Goal: Task Accomplishment & Management: Manage account settings

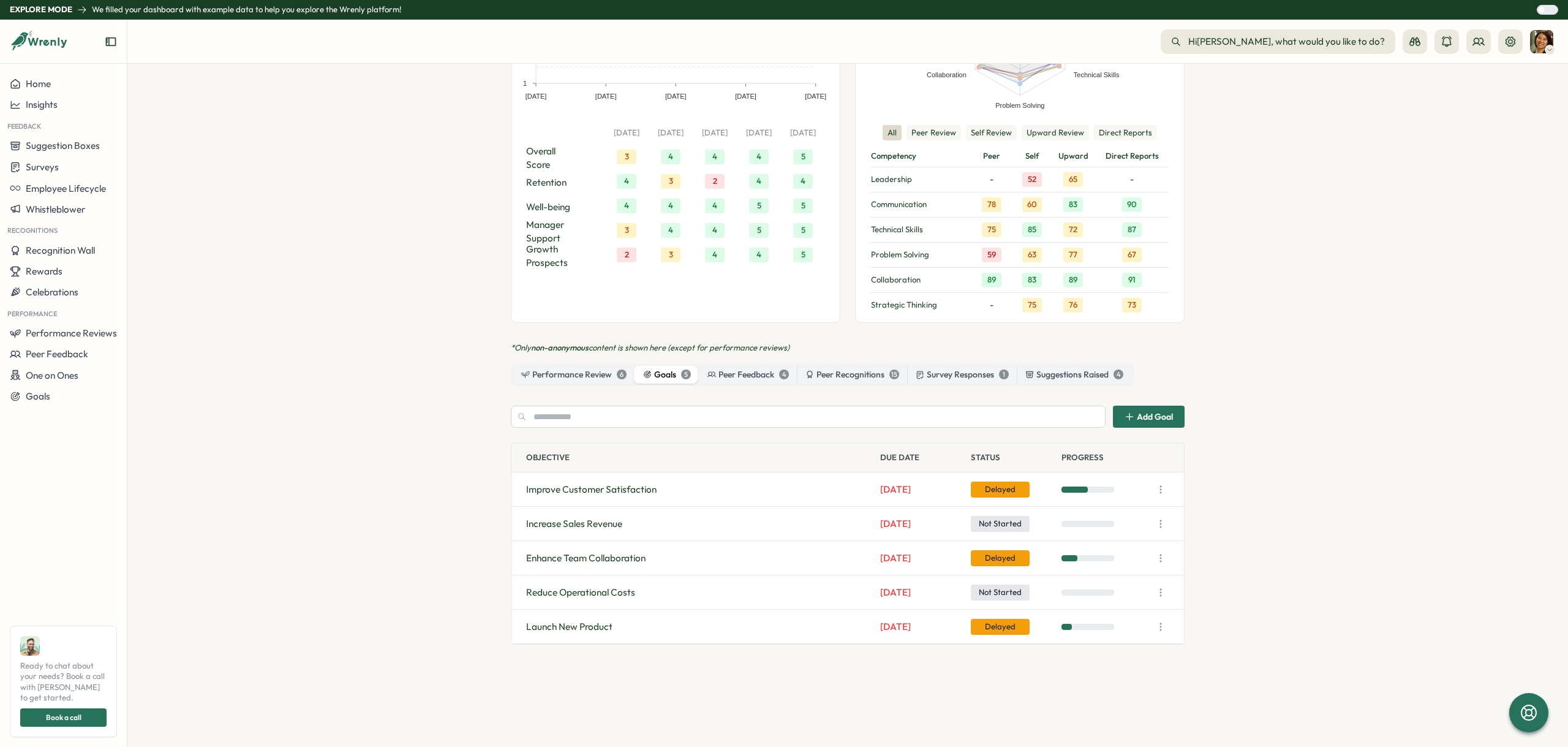
scroll to position [919, 0]
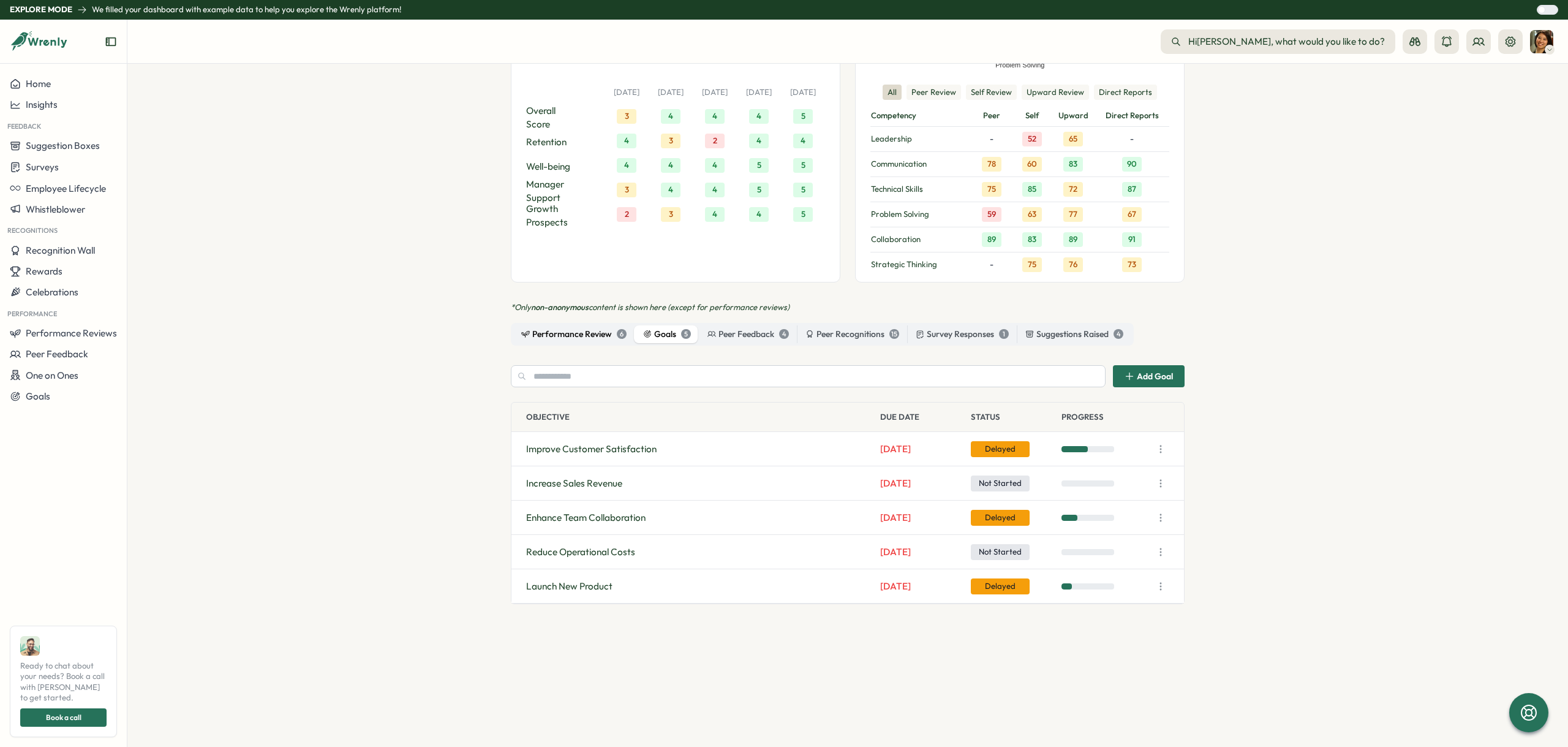
click at [560, 327] on div "Performance Review 6" at bounding box center [573, 334] width 105 height 14
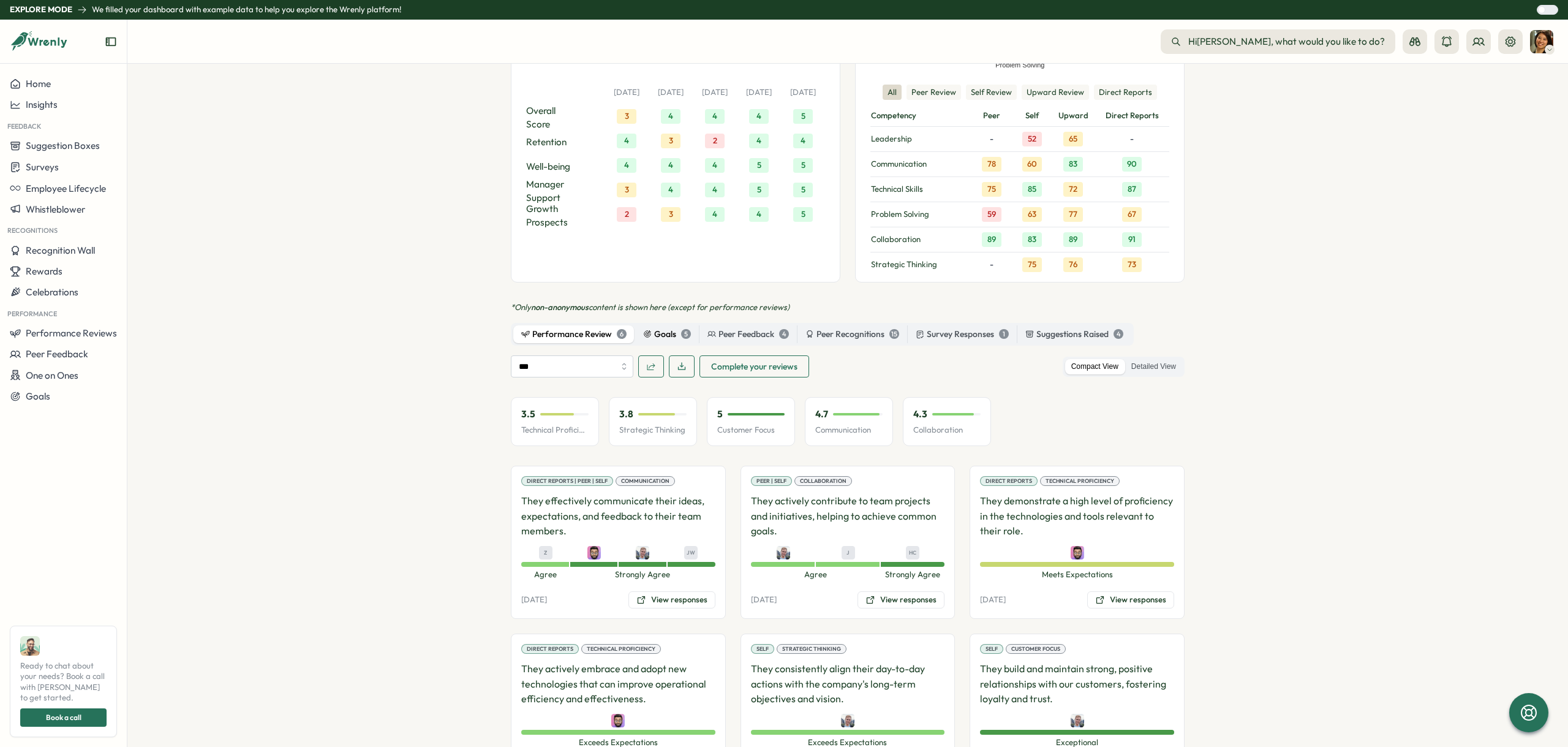
click at [667, 327] on div "Goals 5" at bounding box center [667, 334] width 48 height 14
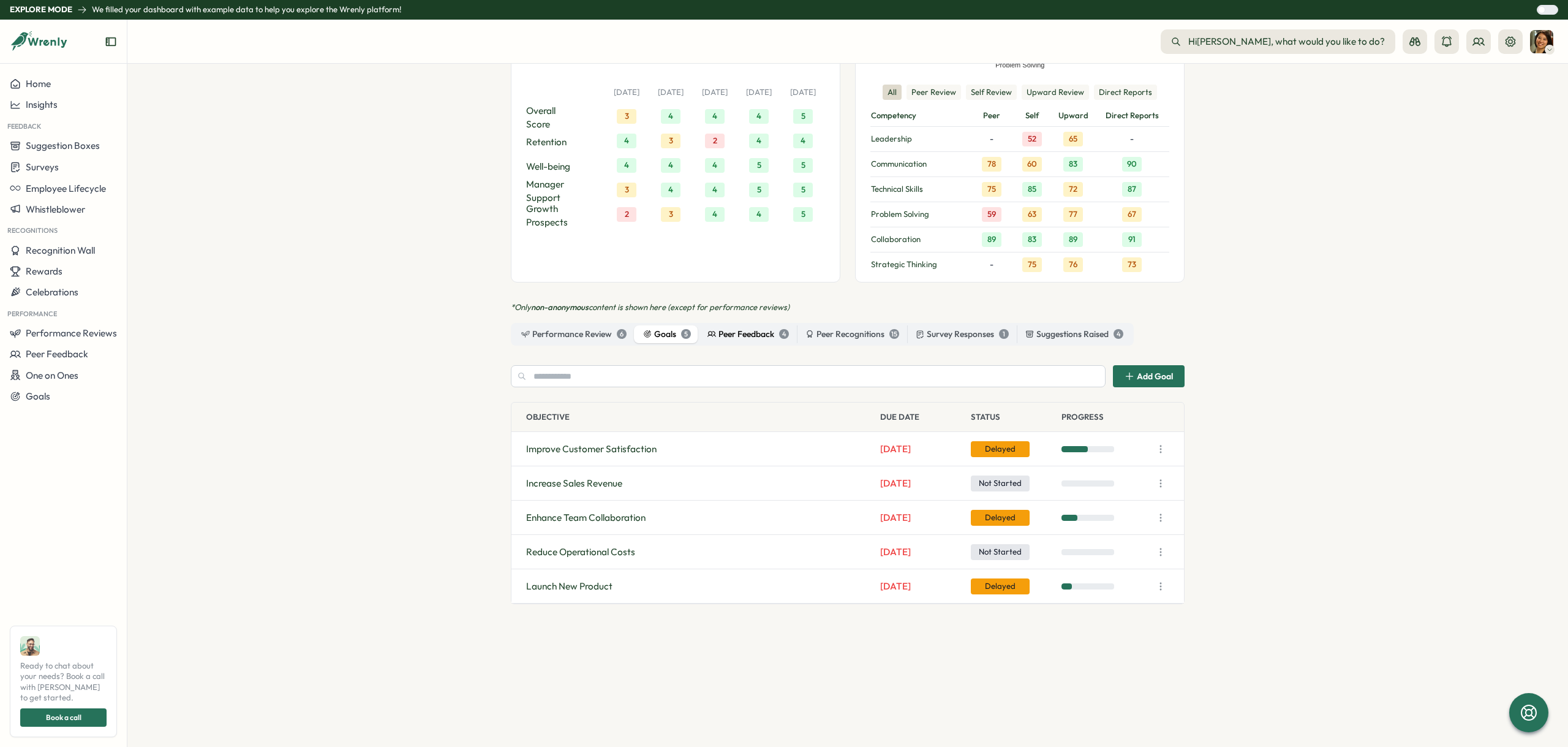
click at [738, 327] on div "Peer Feedback 4" at bounding box center [748, 334] width 81 height 14
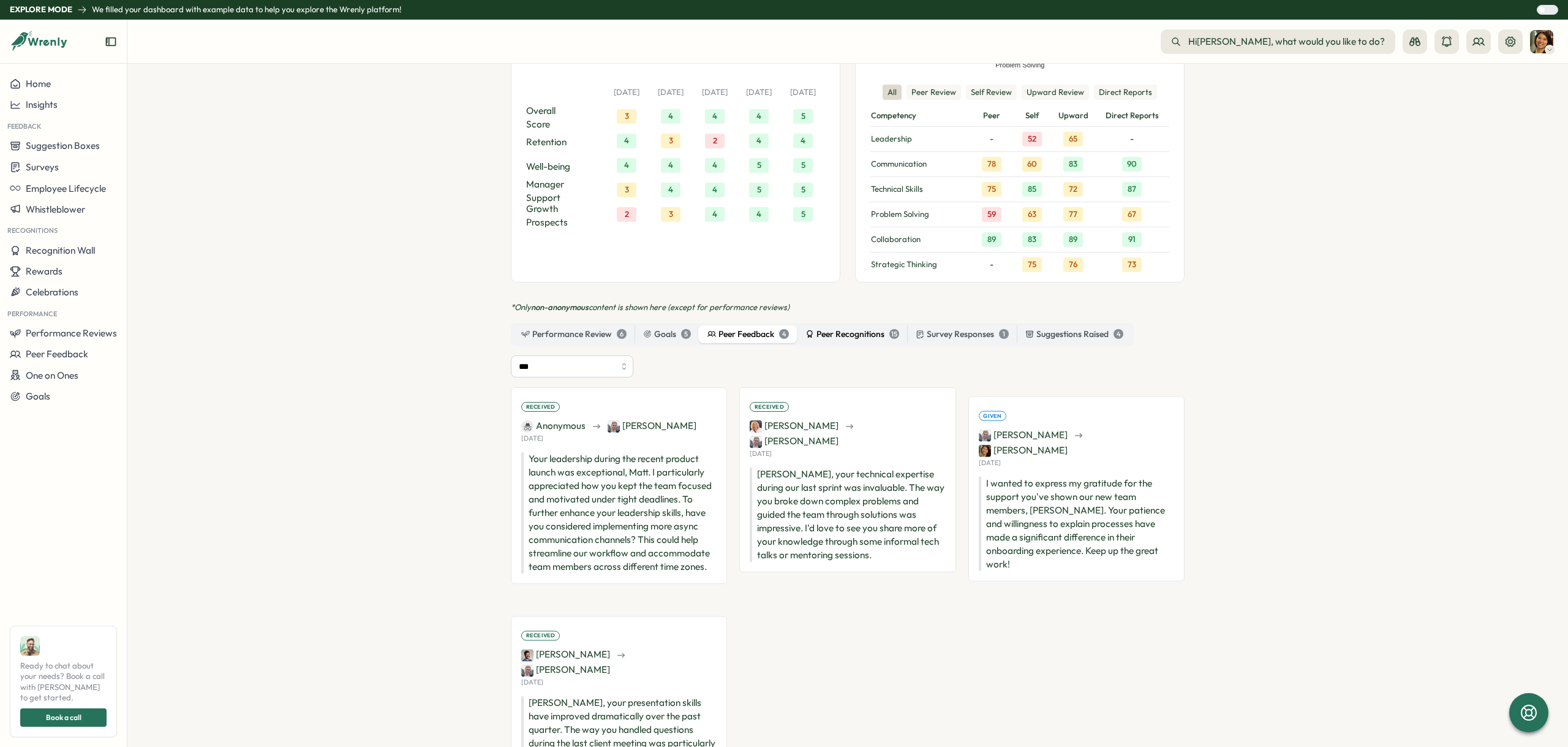
click at [853, 327] on div "Peer Recognitions 15" at bounding box center [852, 334] width 94 height 14
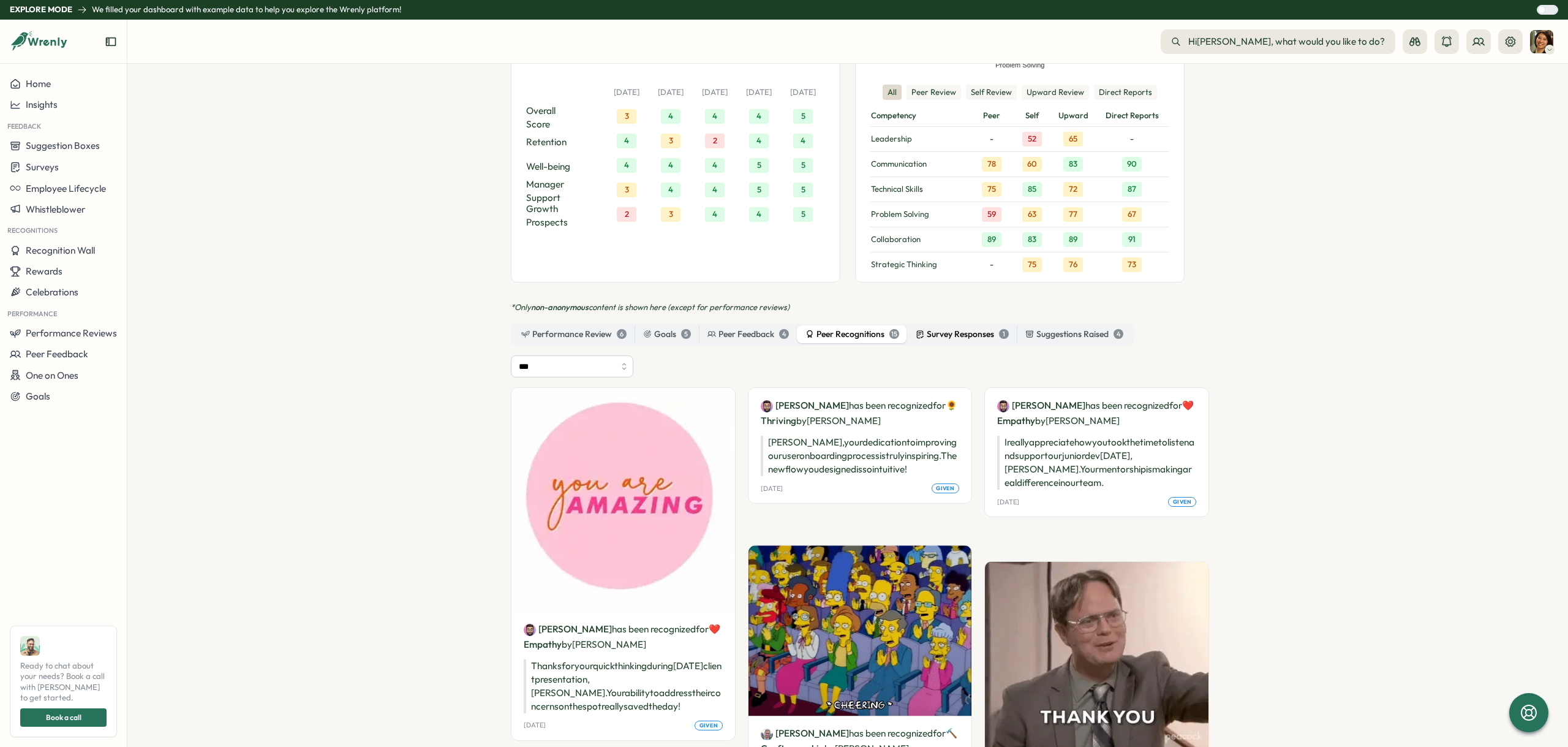
click at [926, 327] on div "Survey Responses 1" at bounding box center [963, 334] width 93 height 14
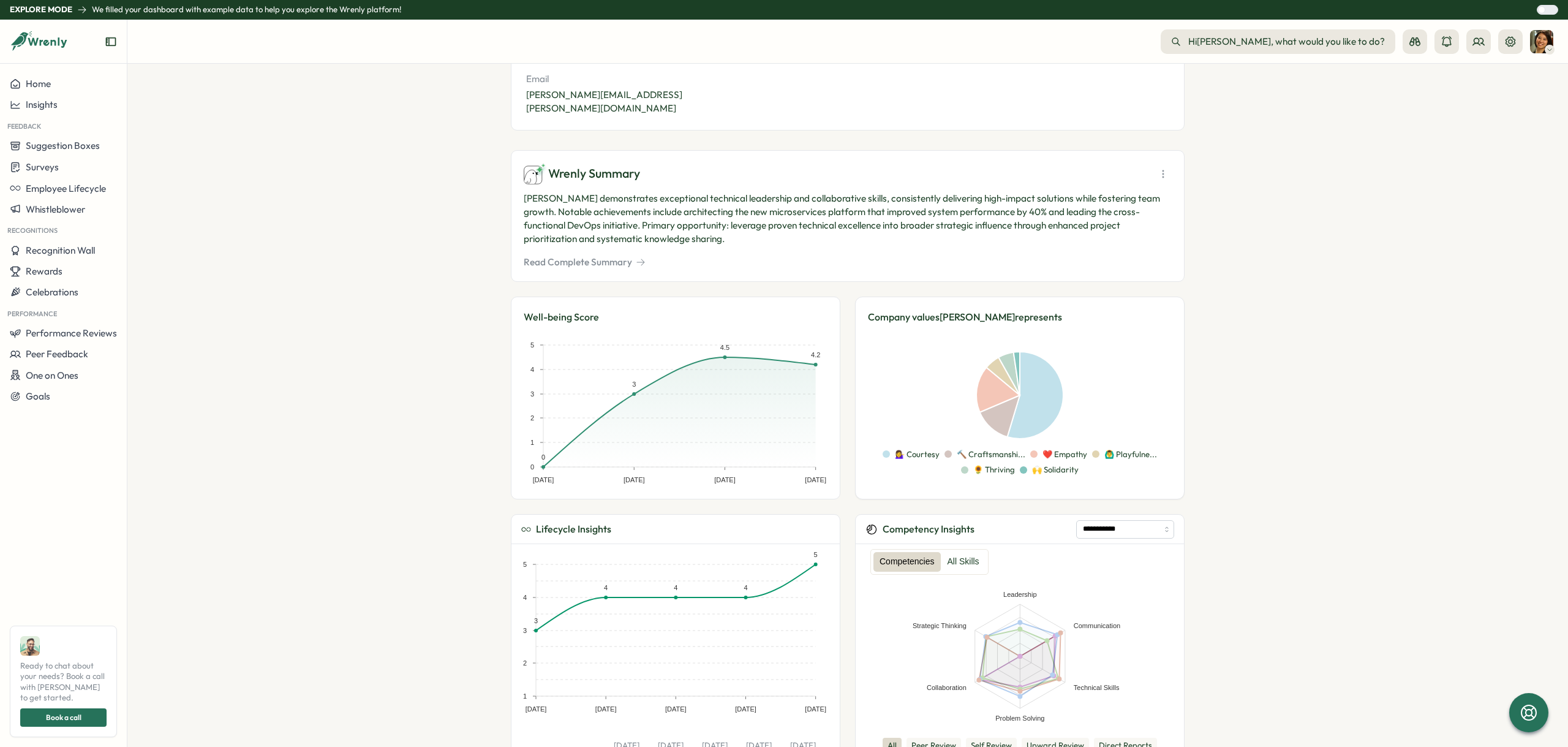
scroll to position [264, 0]
drag, startPoint x: 54, startPoint y: 406, endPoint x: 46, endPoint y: 408, distance: 8.2
click at [53, 406] on button "Goals" at bounding box center [63, 396] width 127 height 21
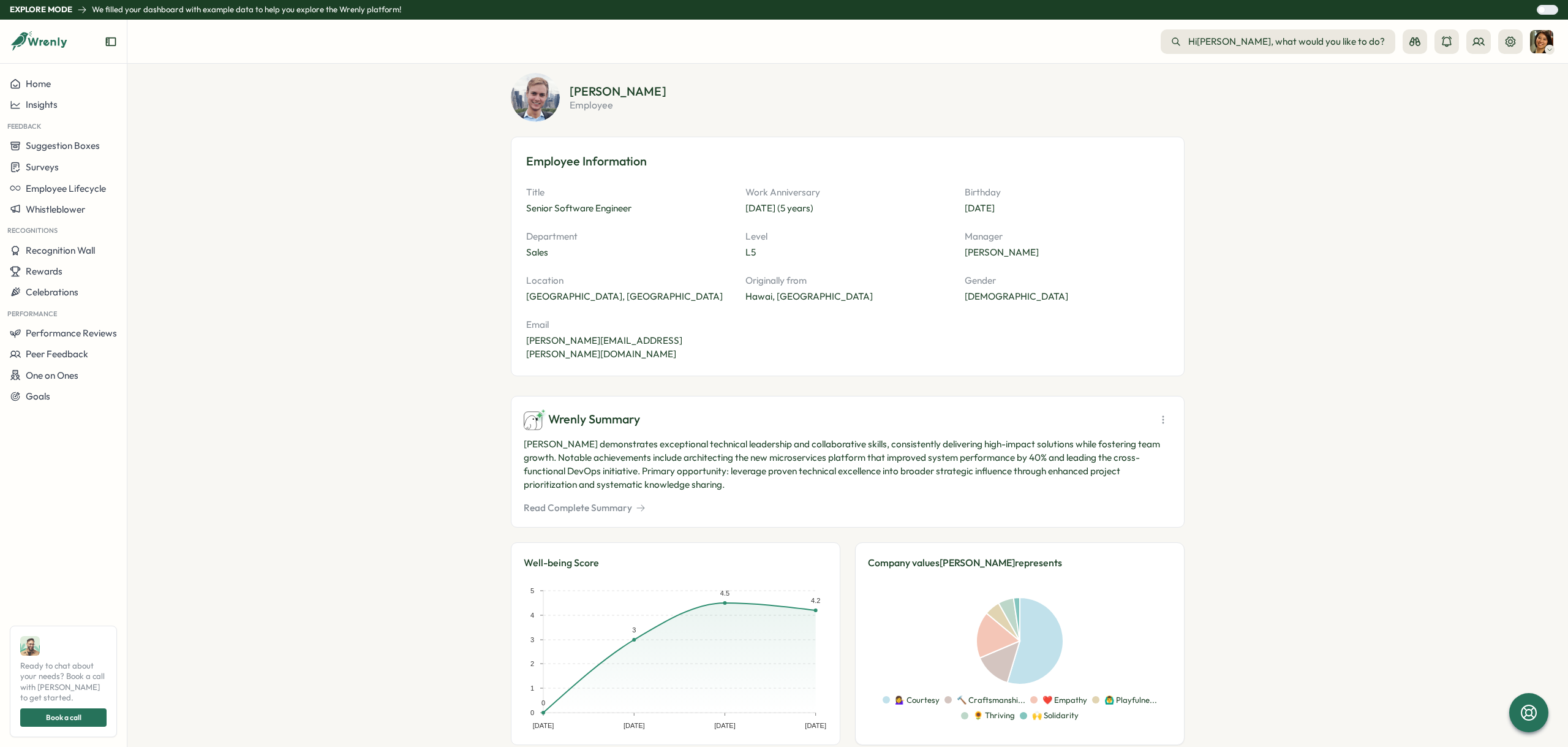
scroll to position [0, 0]
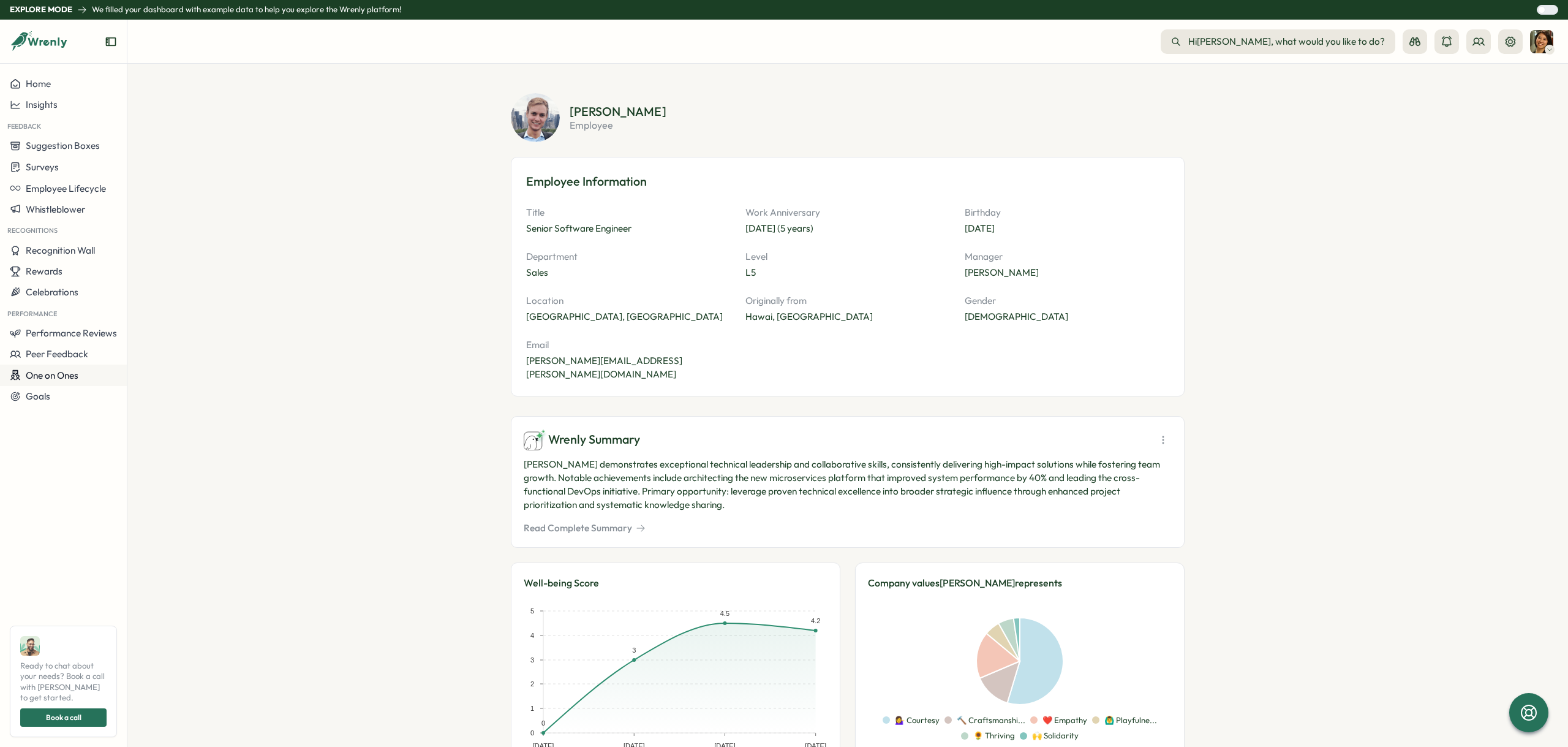
click at [99, 365] on button "One on Ones" at bounding box center [63, 375] width 127 height 21
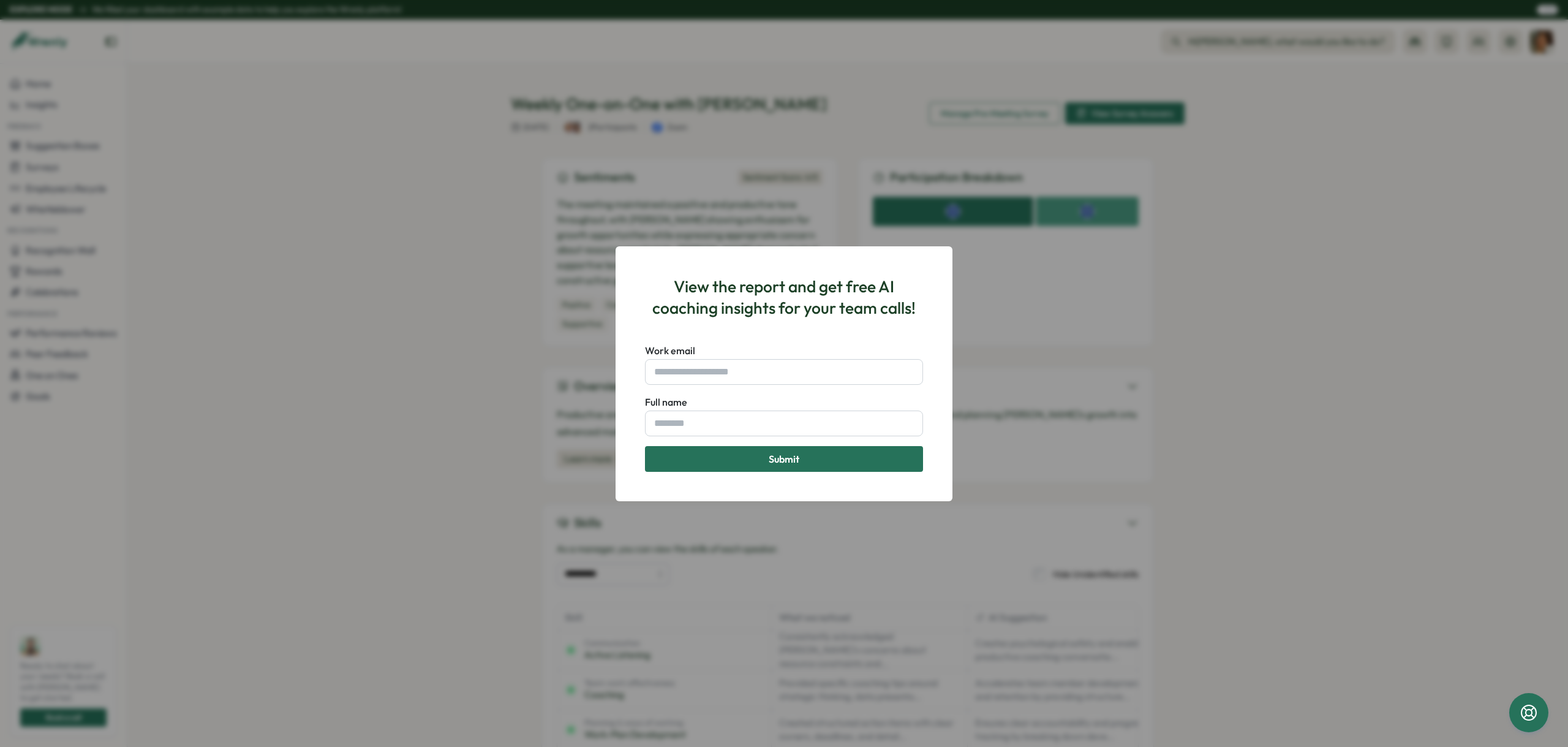
click at [908, 275] on h3 "View the report and get free AI coaching insights for your team calls!" at bounding box center [784, 296] width 278 height 43
click at [580, 205] on div "View the report and get free AI coaching insights for your team calls! Work ema…" at bounding box center [784, 373] width 1568 height 747
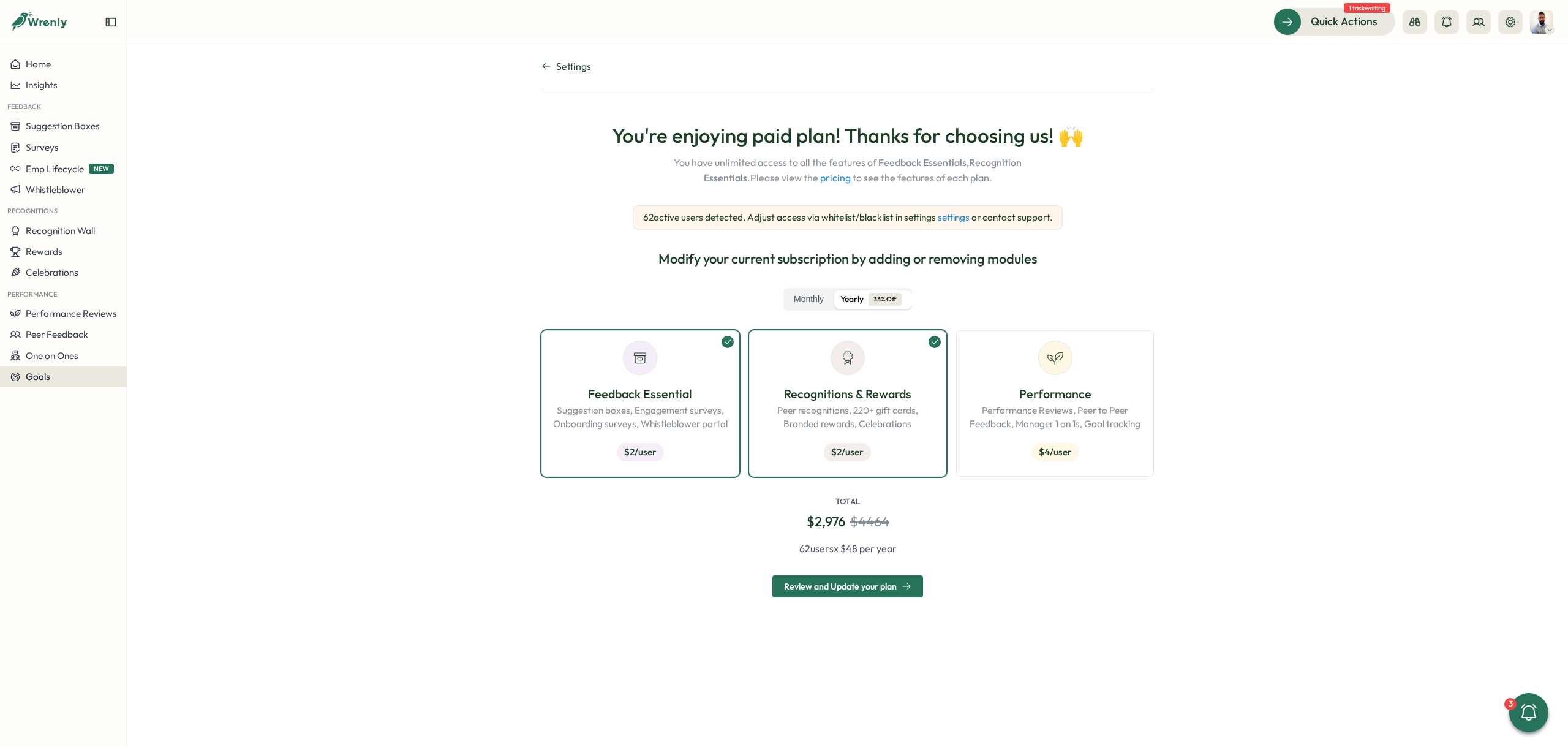
click at [67, 374] on div "Goals" at bounding box center [63, 377] width 107 height 11
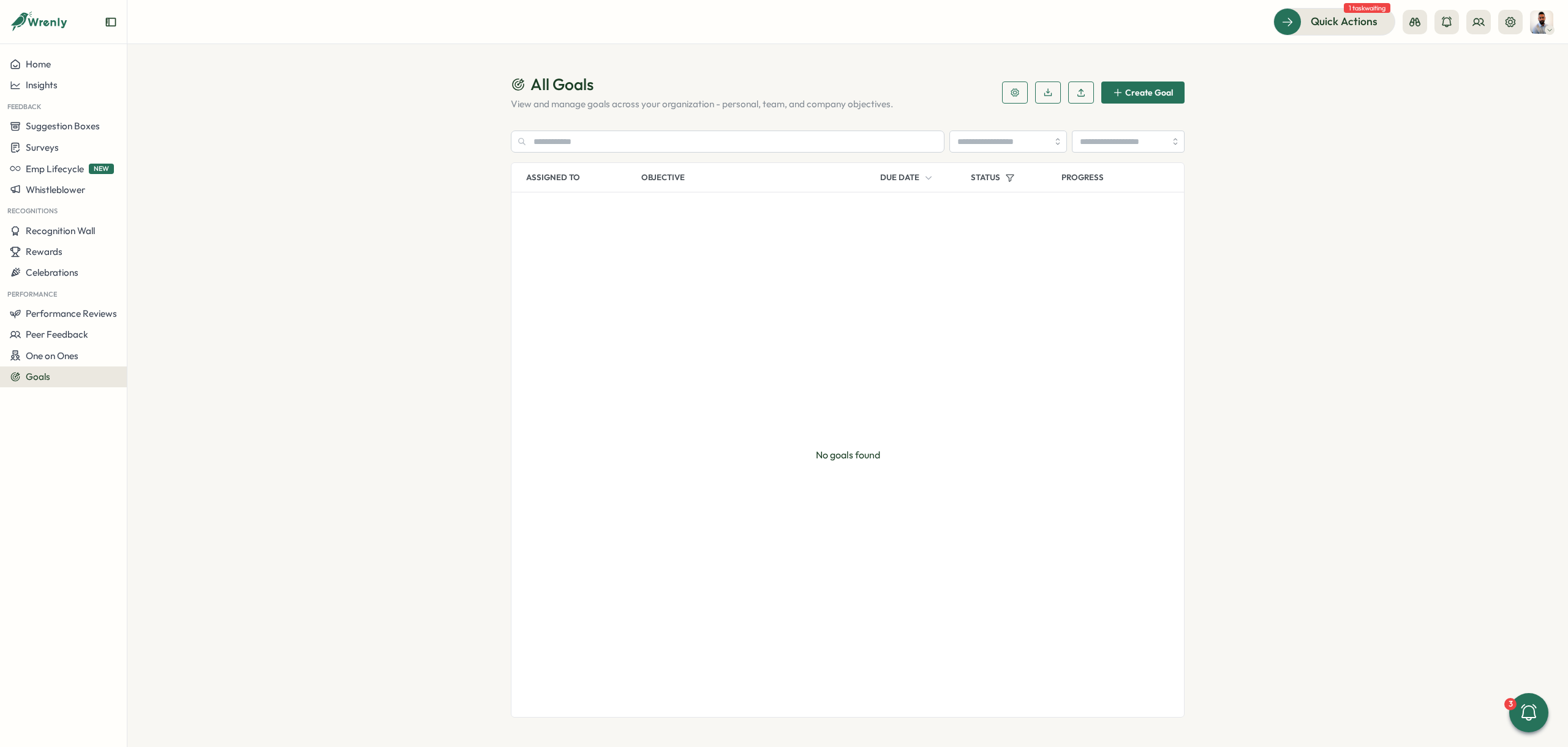
click at [1147, 92] on span "Create Goal" at bounding box center [1149, 91] width 48 height 8
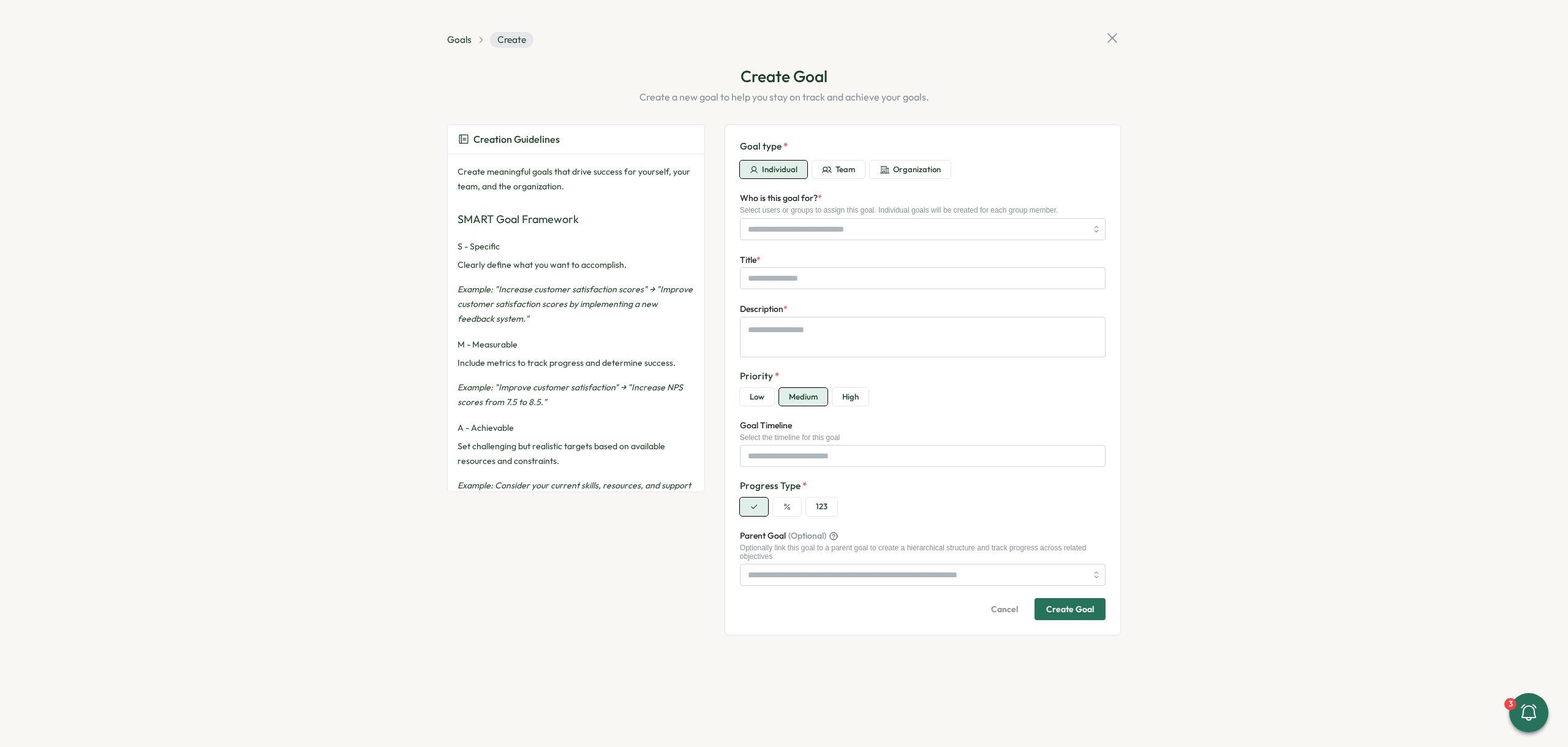
click at [848, 177] on button "Team" at bounding box center [838, 170] width 53 height 18
type textarea "*"
click at [851, 226] on input "Who is this goal for? *" at bounding box center [917, 229] width 338 height 21
click at [846, 227] on input "Who is this goal for? *" at bounding box center [917, 229] width 338 height 21
click at [992, 509] on div "123" at bounding box center [923, 507] width 366 height 18
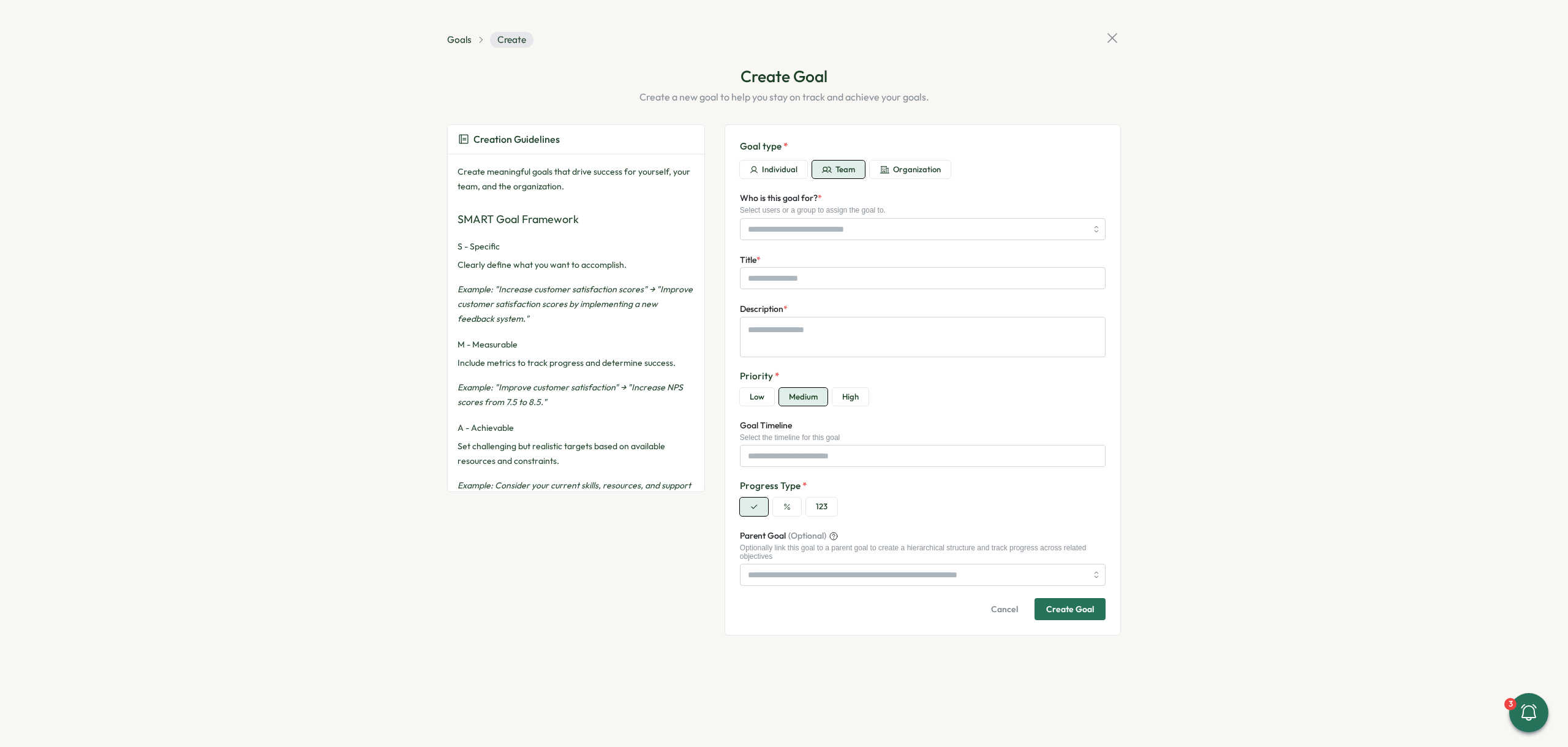
click at [795, 159] on div "Goal type * Individual Team Organization" at bounding box center [923, 159] width 366 height 39
click at [1111, 37] on icon at bounding box center [1112, 37] width 17 height 17
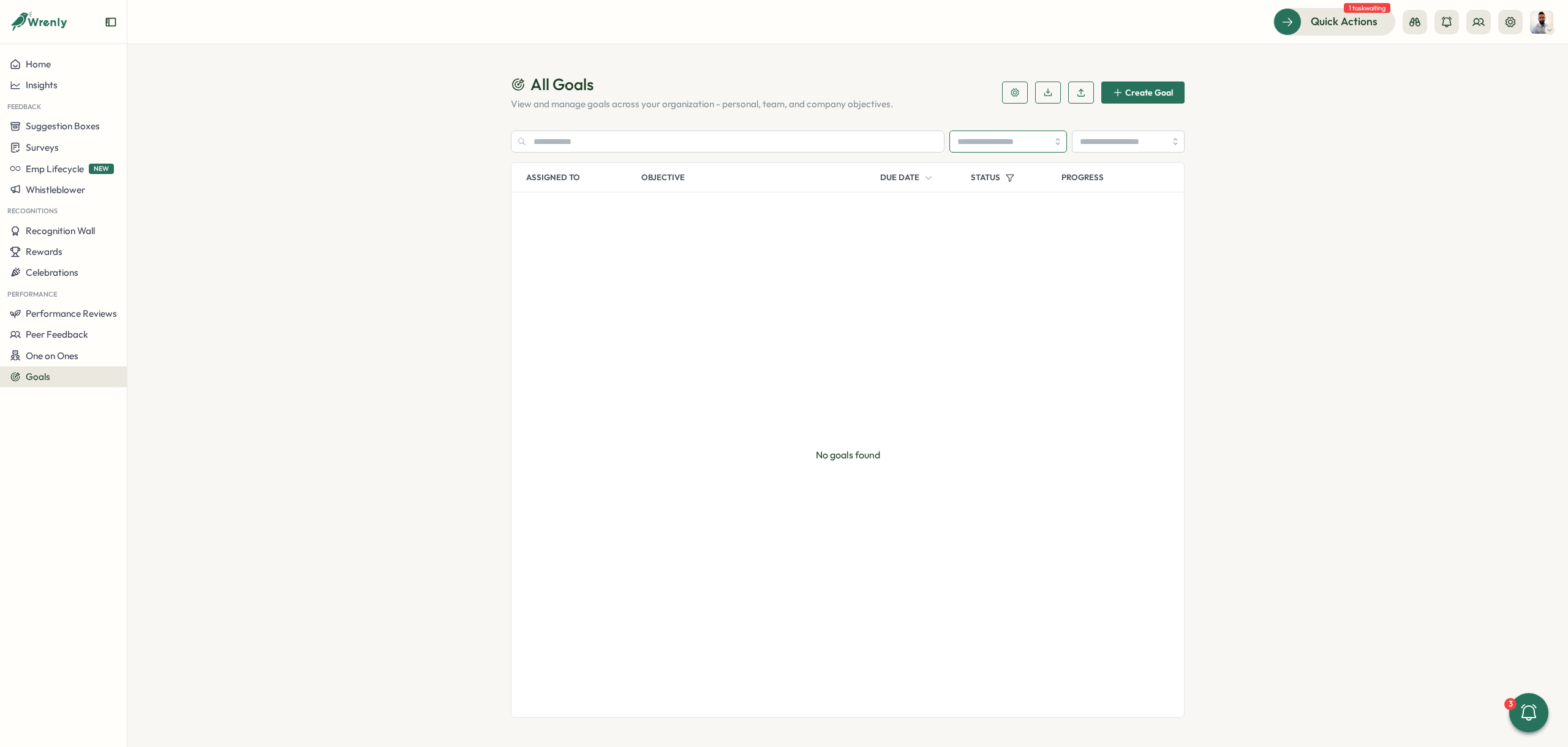
click at [1028, 143] on input "search" at bounding box center [1008, 142] width 118 height 22
click at [965, 99] on p "View and manage goals across your organization - personal, team, and company ob…" at bounding box center [749, 104] width 476 height 14
click at [33, 348] on button "One on Ones" at bounding box center [63, 355] width 127 height 21
click at [168, 333] on div "Meetings" at bounding box center [173, 332] width 86 height 14
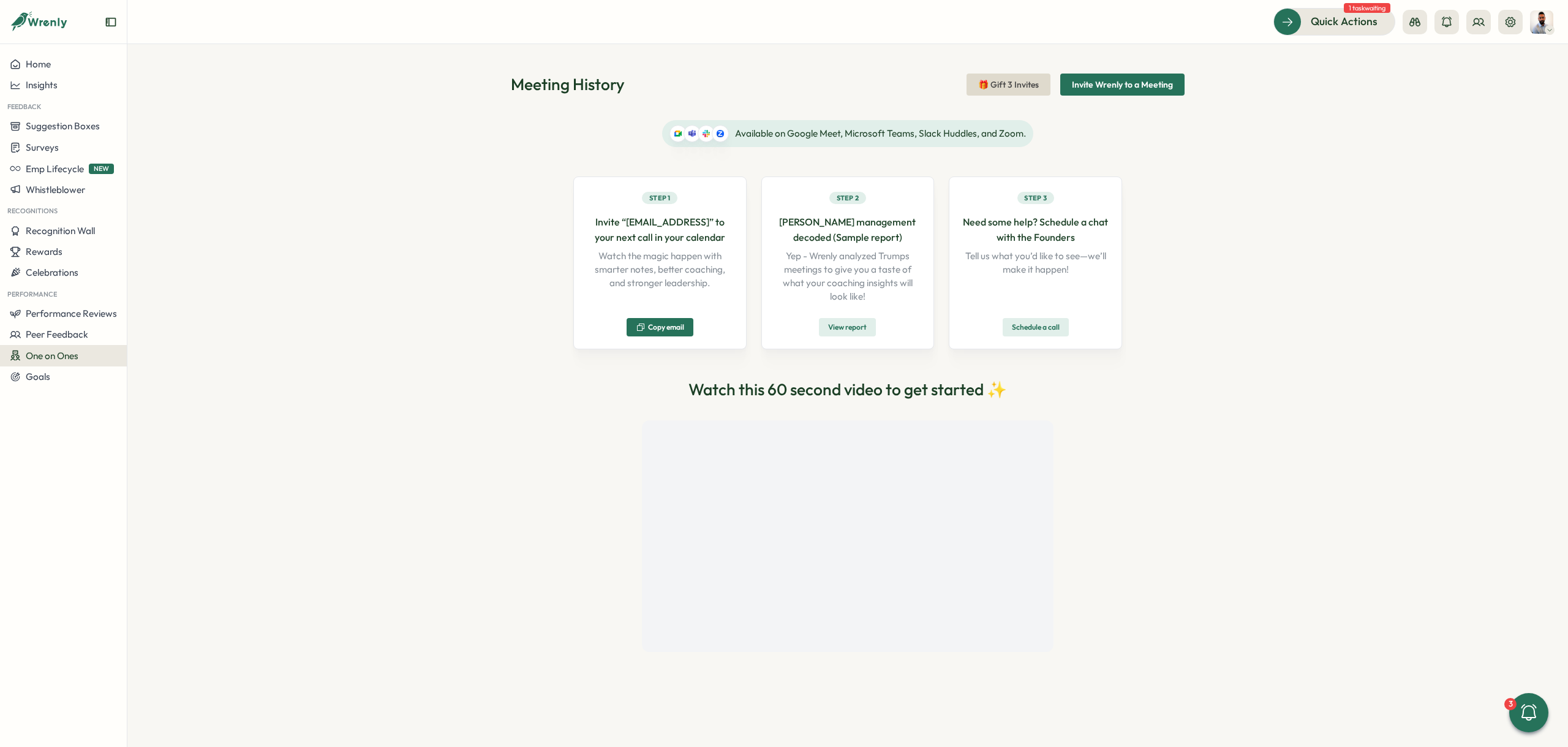
click at [103, 352] on div "One on Ones" at bounding box center [63, 356] width 107 height 12
click at [356, 329] on div "Meeting History 🎁 Gift 3 Invites Invite Wrenly to a Meeting Available on Google…" at bounding box center [848, 395] width 1441 height 702
click at [47, 341] on button "Peer Feedback" at bounding box center [63, 334] width 127 height 21
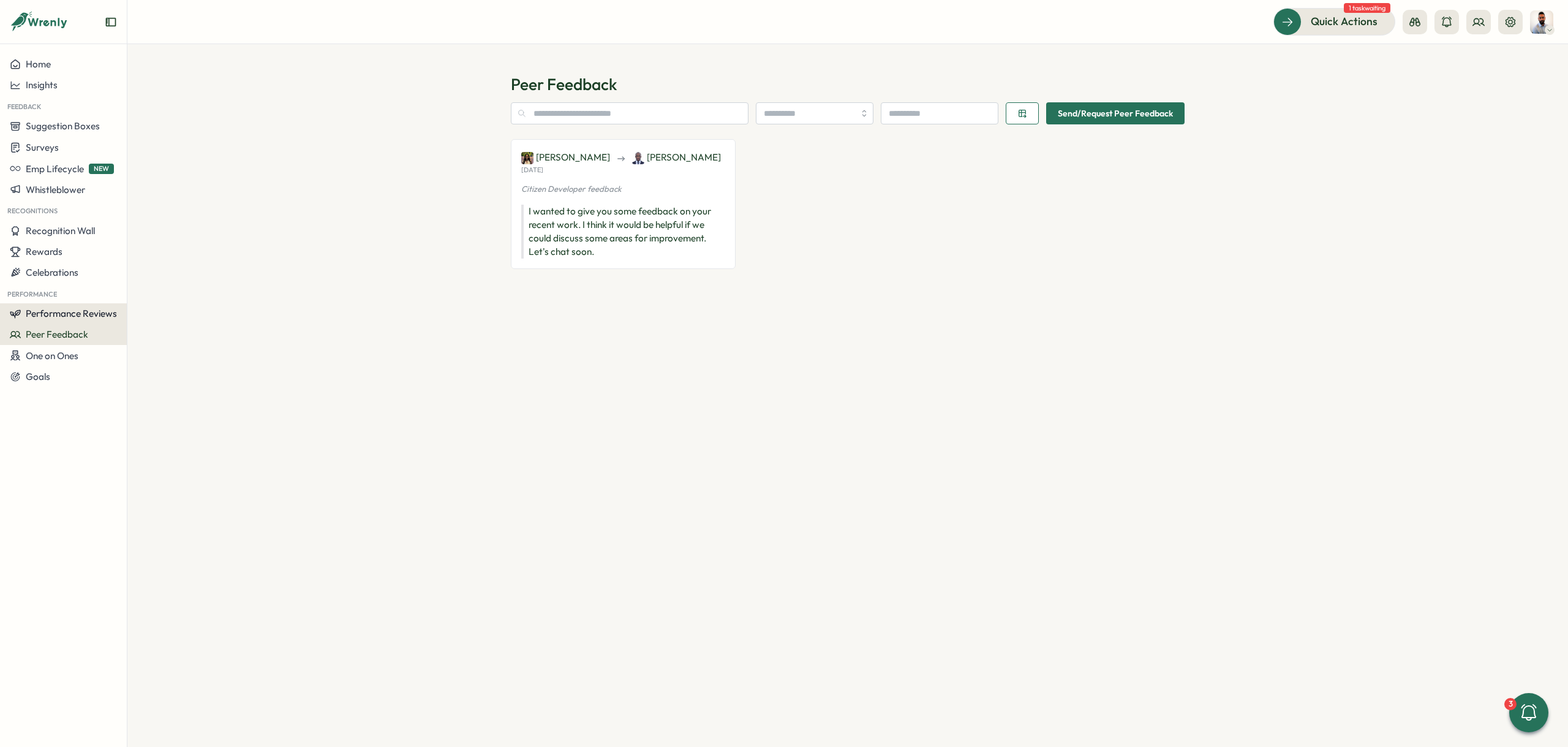
click at [108, 304] on button "Performance Reviews" at bounding box center [63, 314] width 127 height 21
click at [177, 295] on div "Reviews" at bounding box center [177, 290] width 95 height 14
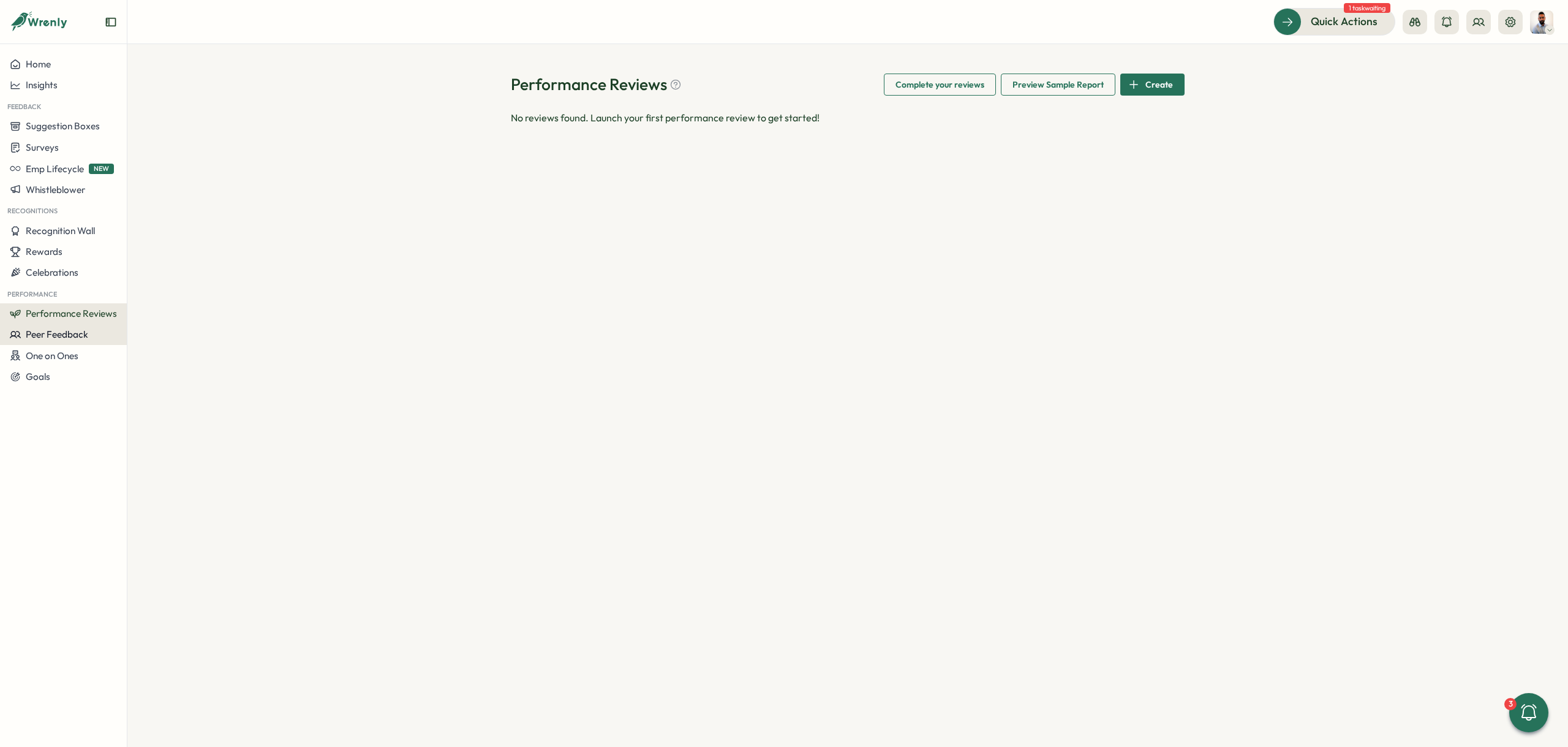
click at [73, 337] on span "Peer Feedback" at bounding box center [57, 334] width 62 height 12
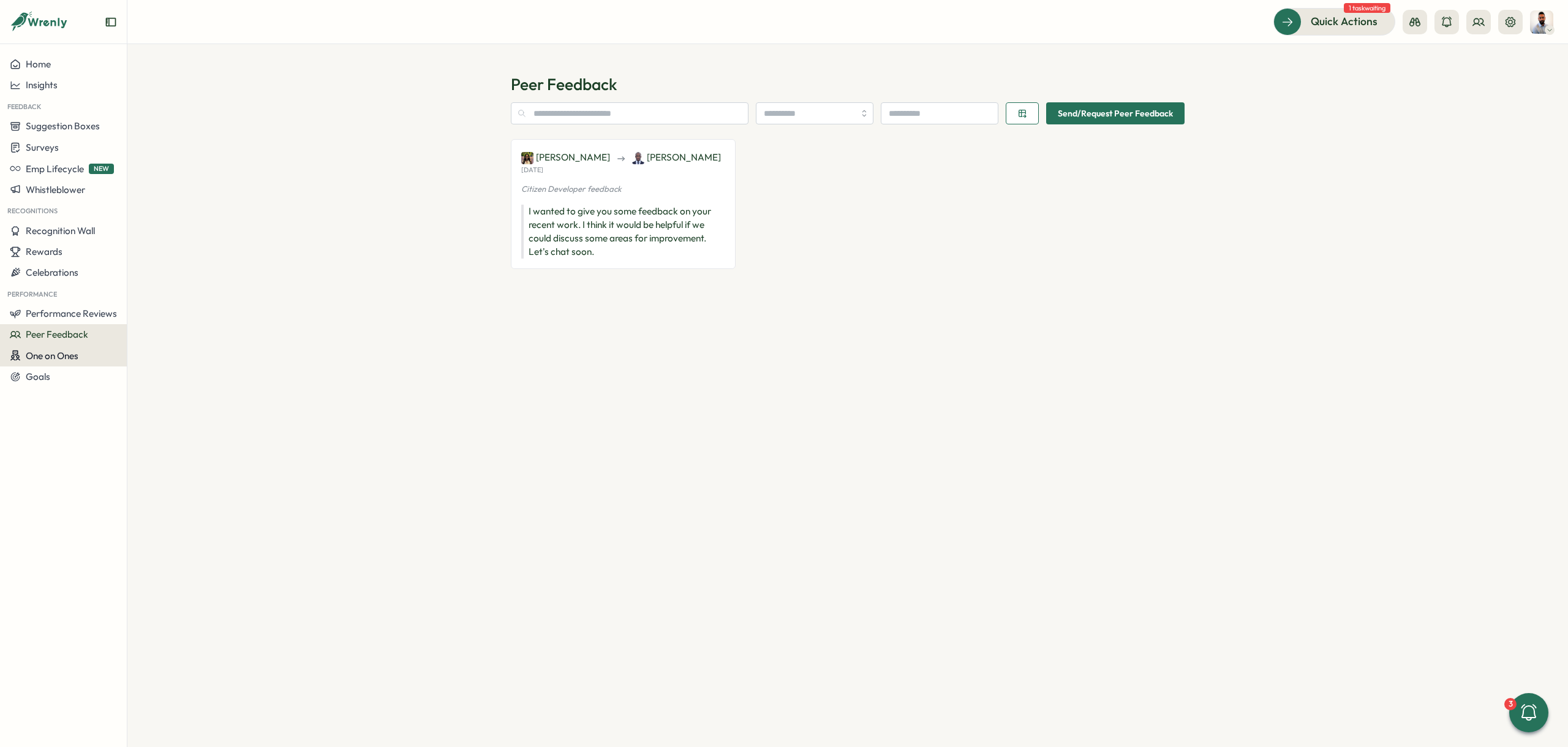
click at [80, 345] on button "One on Ones" at bounding box center [63, 355] width 127 height 21
click at [83, 359] on div "One on Ones" at bounding box center [63, 356] width 107 height 12
click at [73, 355] on span "One on Ones" at bounding box center [52, 356] width 53 height 12
click at [179, 370] on div "Reflections" at bounding box center [173, 379] width 96 height 23
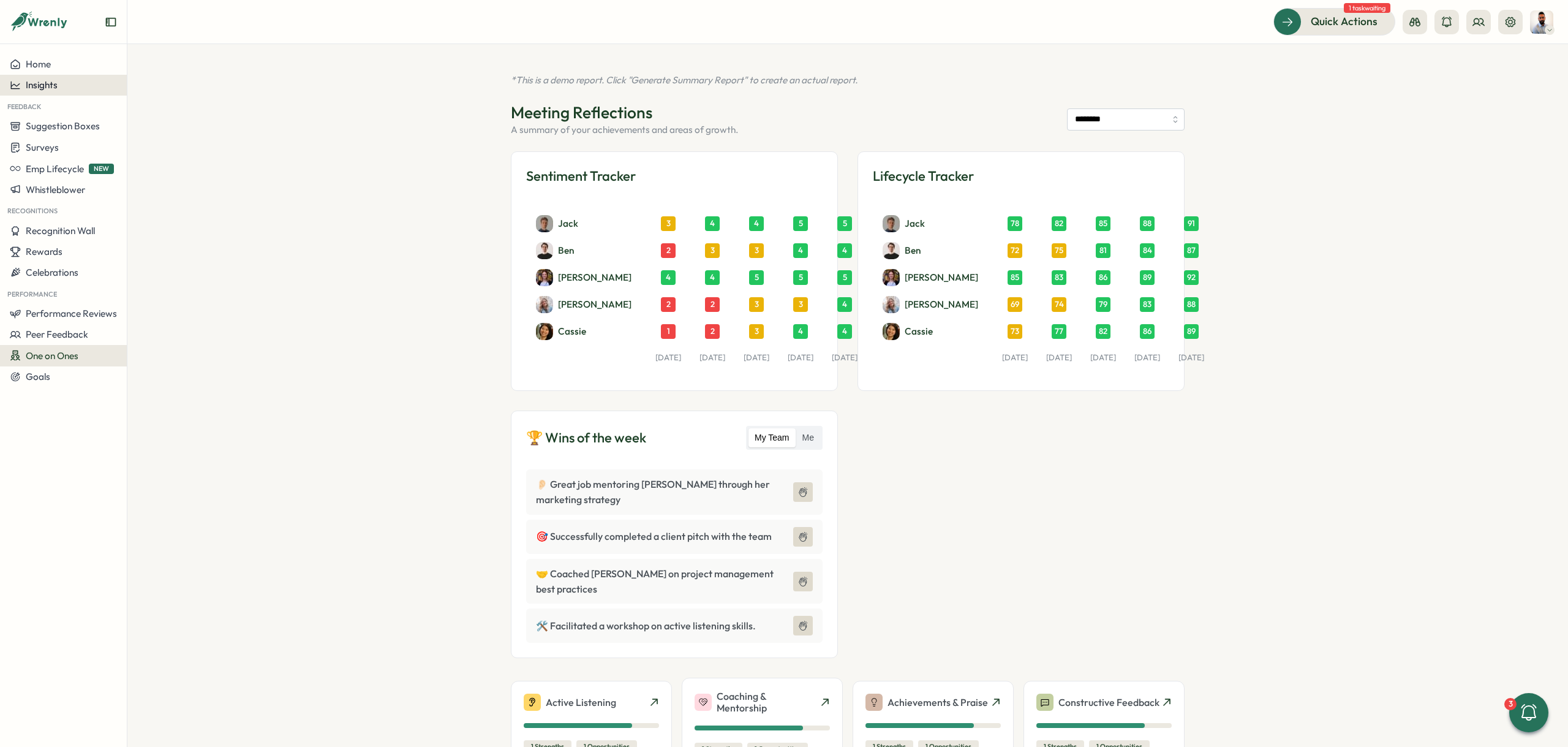
click at [68, 82] on div "Insights" at bounding box center [63, 85] width 107 height 11
click at [177, 116] on div "Performance Review" at bounding box center [173, 120] width 87 height 14
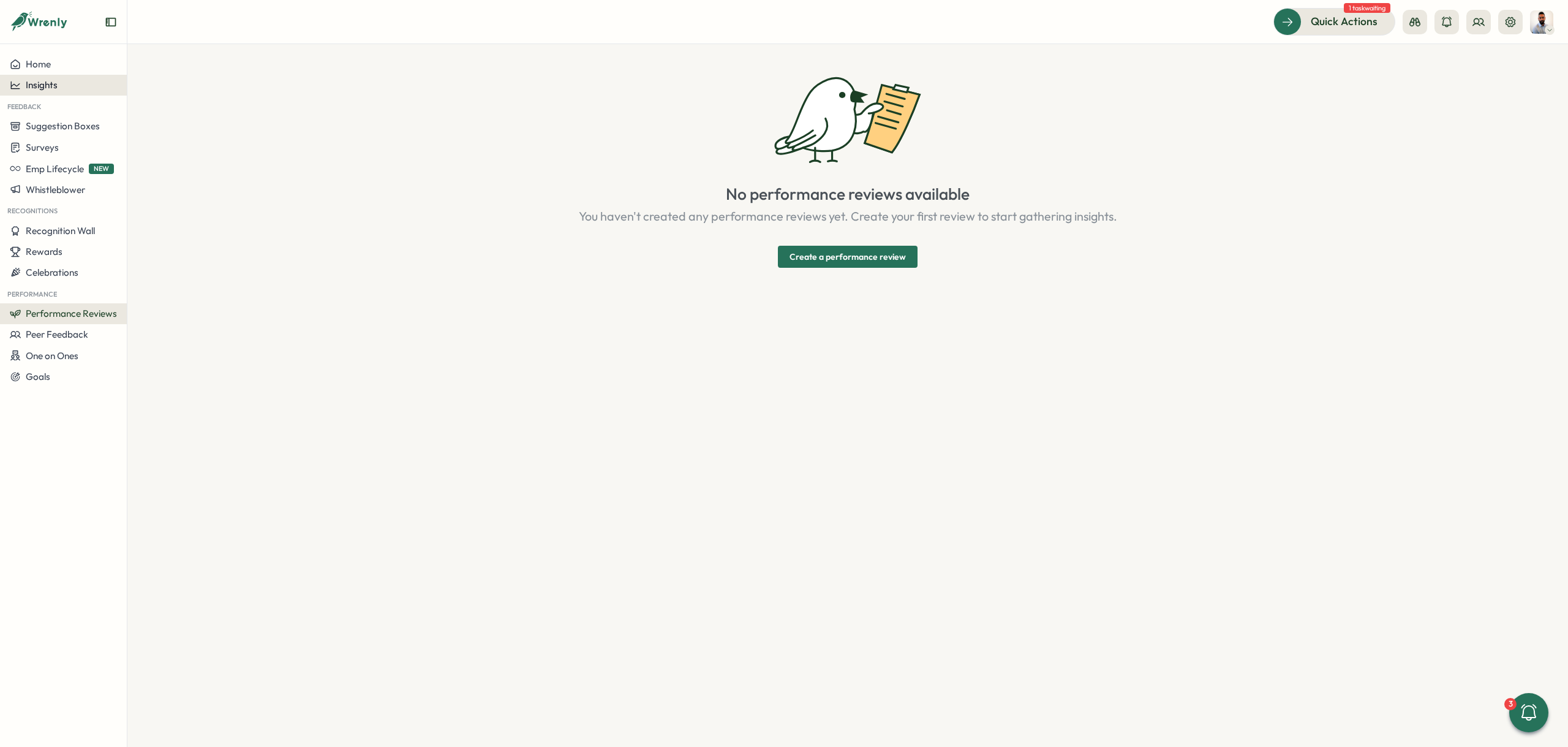
click at [49, 79] on span "Insights" at bounding box center [41, 84] width 32 height 12
click at [188, 57] on div "Culture score" at bounding box center [174, 49] width 97 height 23
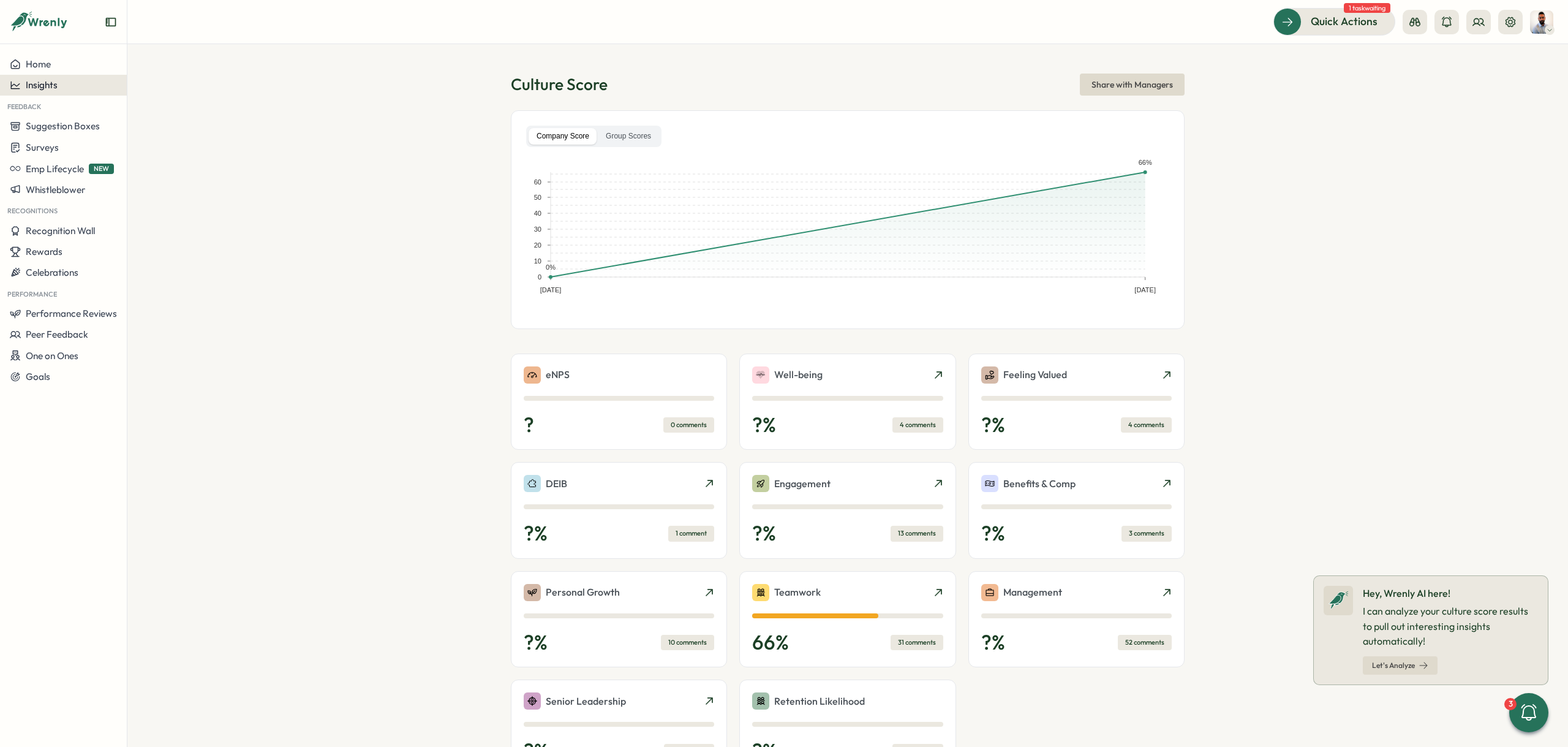
click at [80, 88] on div "Insights" at bounding box center [63, 85] width 107 height 11
click at [176, 70] on div "Surveys" at bounding box center [173, 73] width 87 height 14
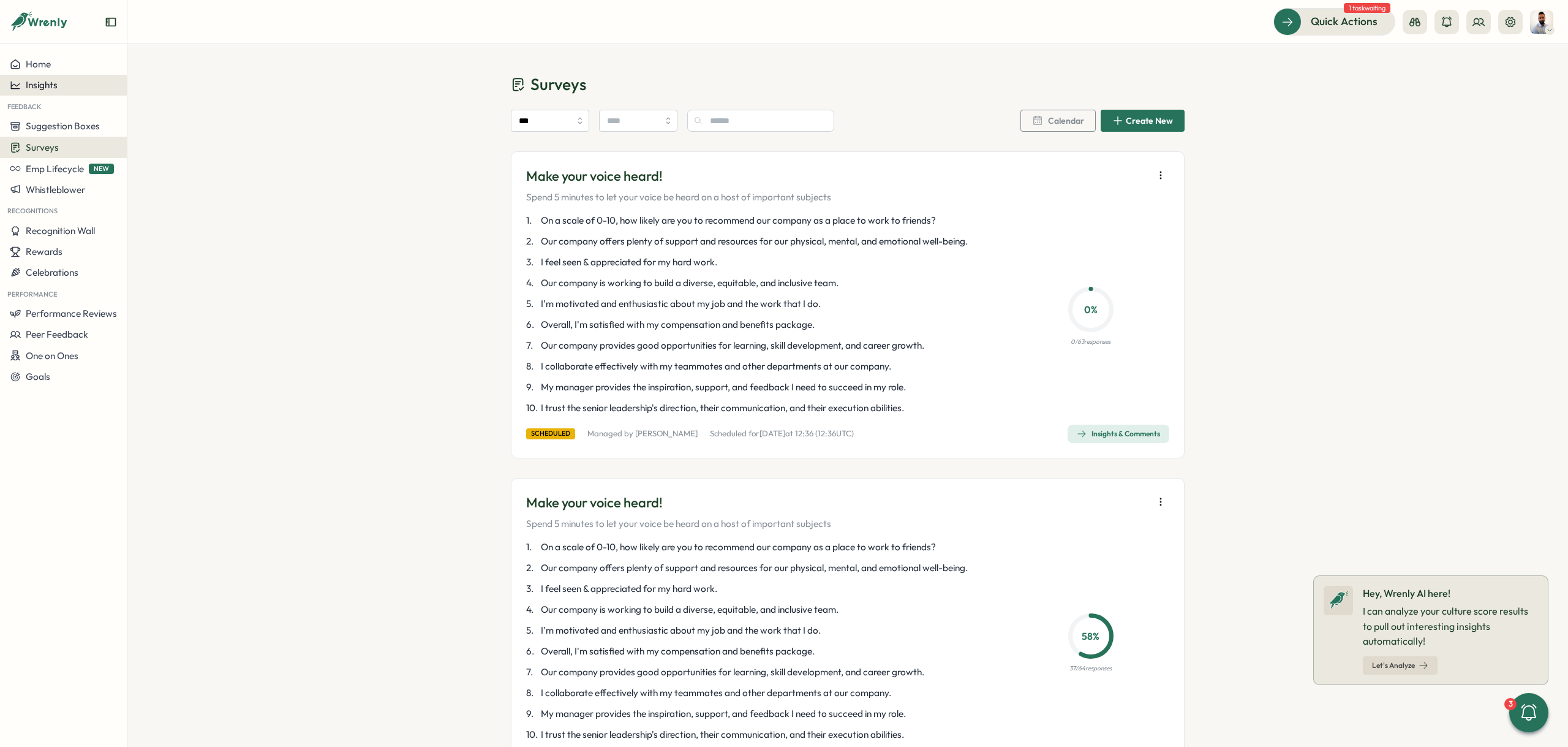
click at [67, 84] on div "Insights" at bounding box center [63, 85] width 107 height 11
click at [154, 118] on div "Performance Review" at bounding box center [173, 120] width 87 height 14
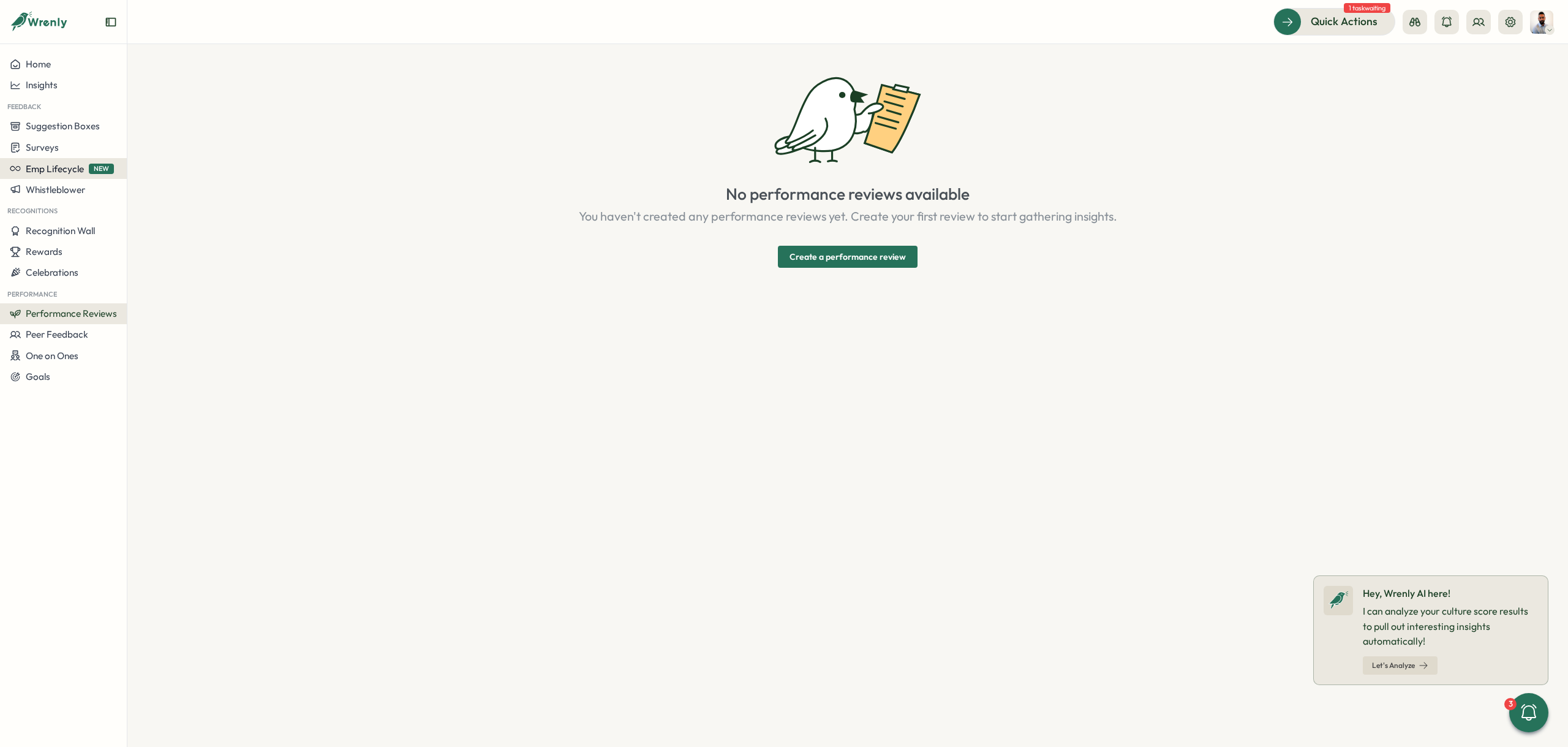
click at [79, 166] on span "Emp Lifecycle" at bounding box center [55, 168] width 59 height 12
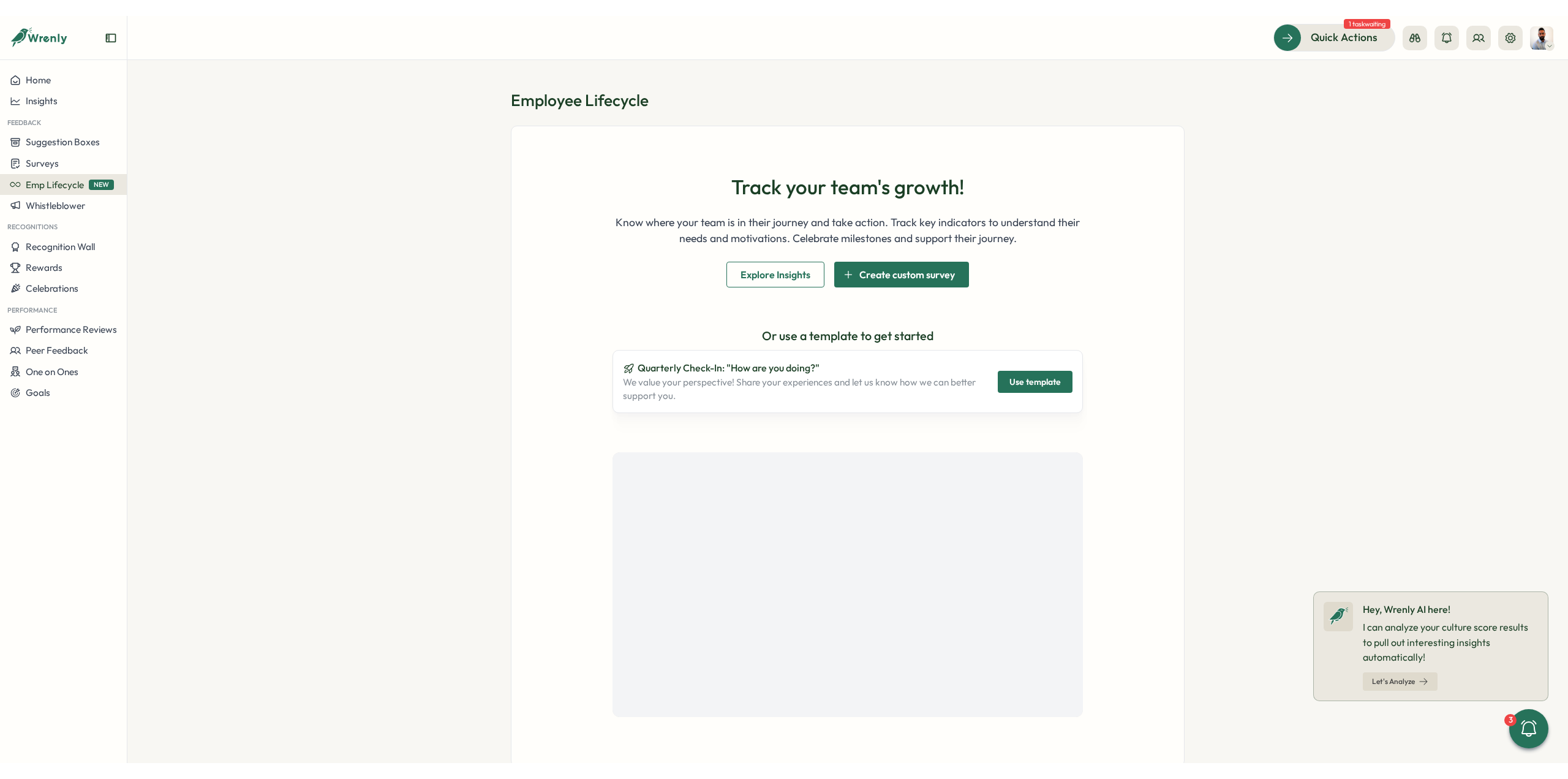
scroll to position [32, 0]
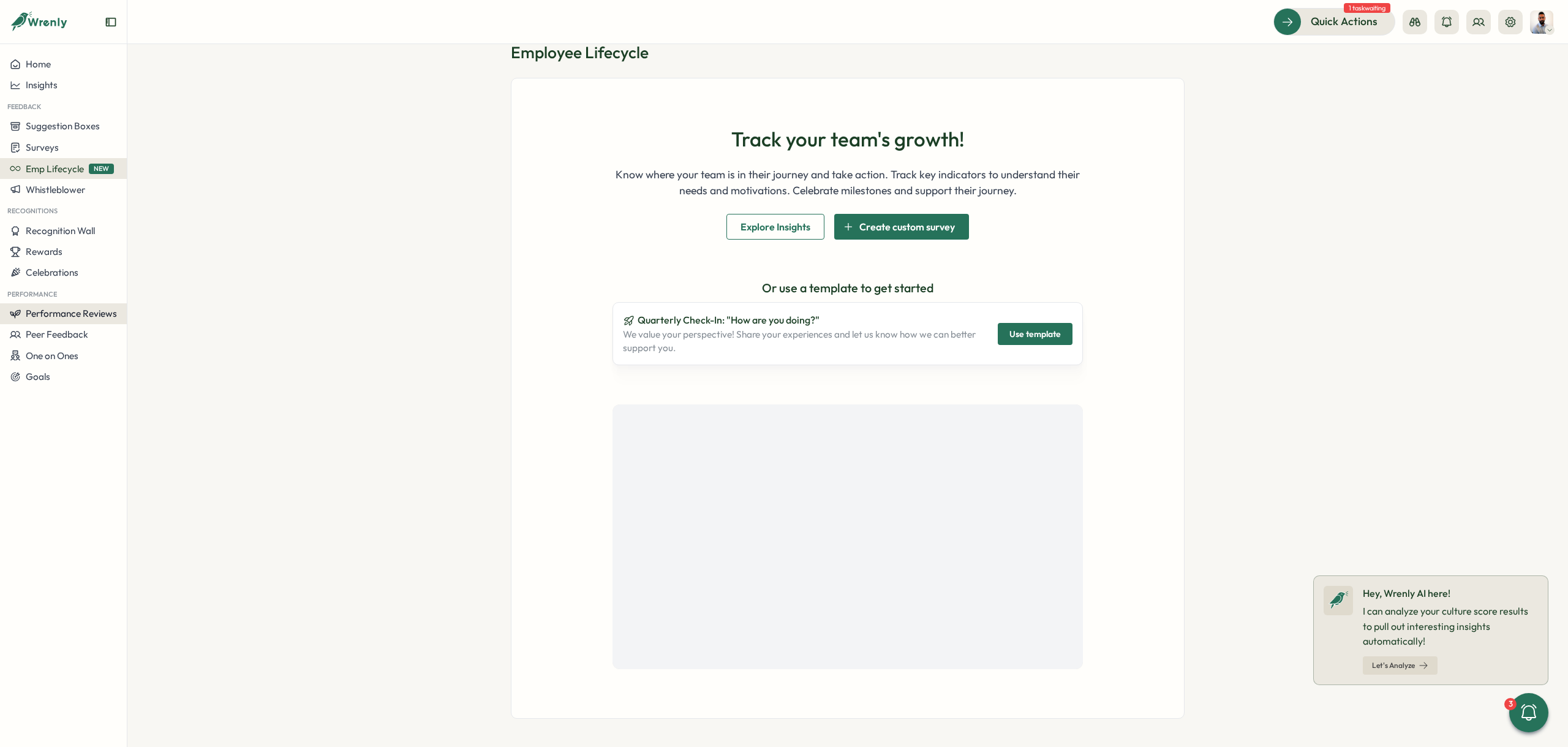
click at [80, 316] on span "Performance Reviews" at bounding box center [71, 313] width 91 height 12
click at [410, 117] on section "Employee Lifecycle Track your team's growth! Know where your team is in their j…" at bounding box center [848, 395] width 1441 height 702
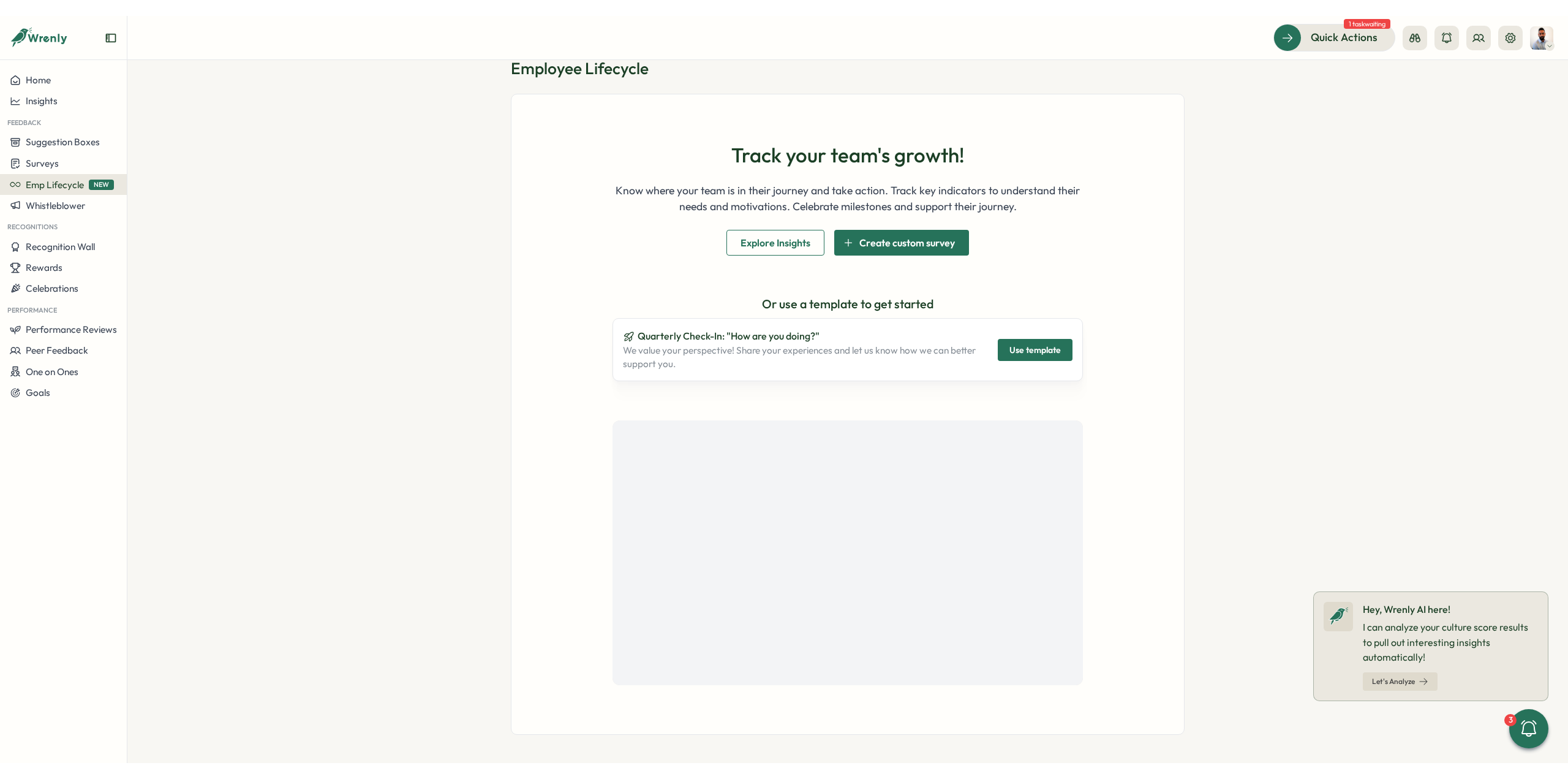
scroll to position [0, 0]
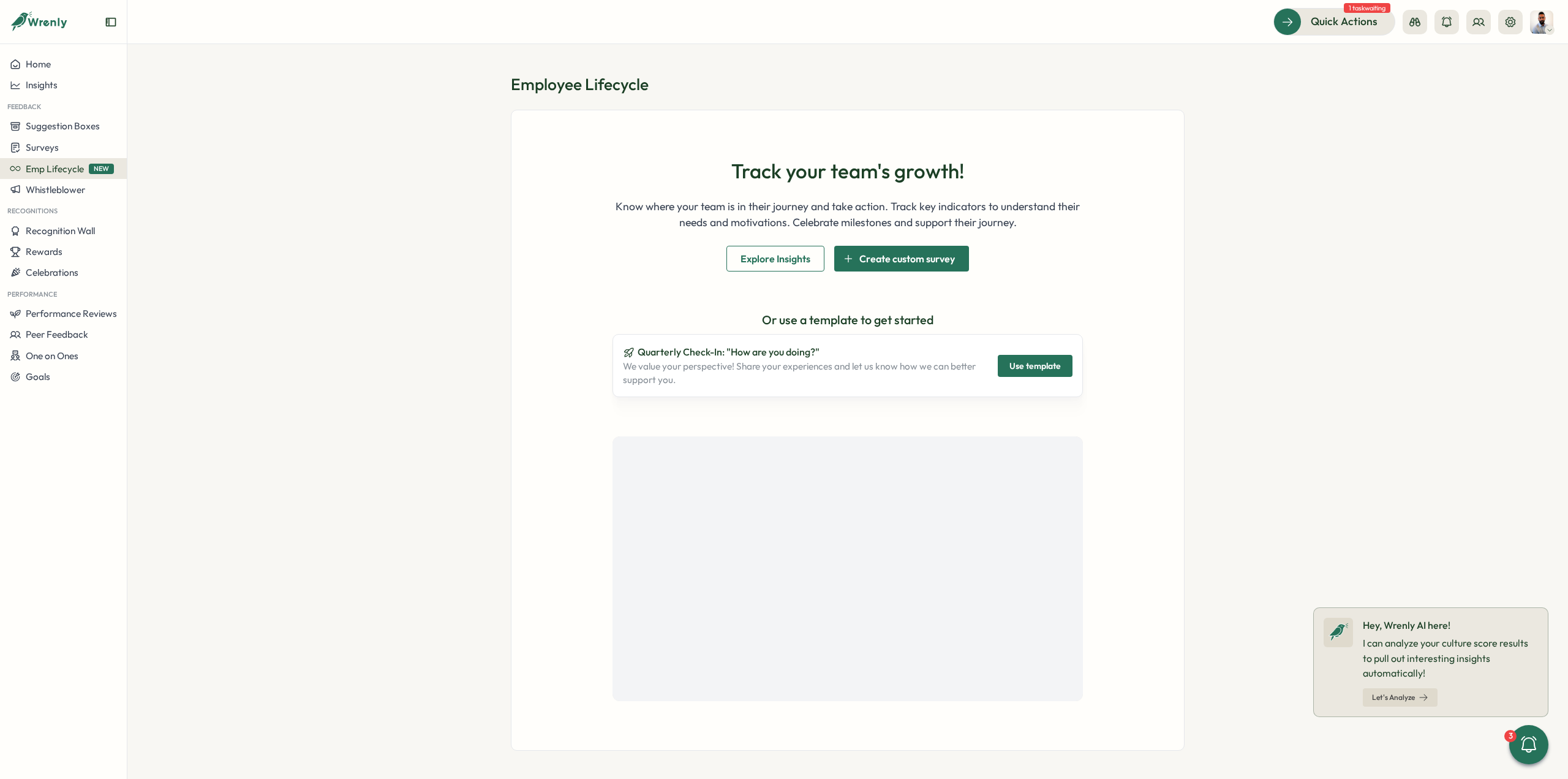
click at [389, 229] on section "Employee Lifecycle Track your team's growth! Know where your team is in their j…" at bounding box center [848, 411] width 1441 height 734
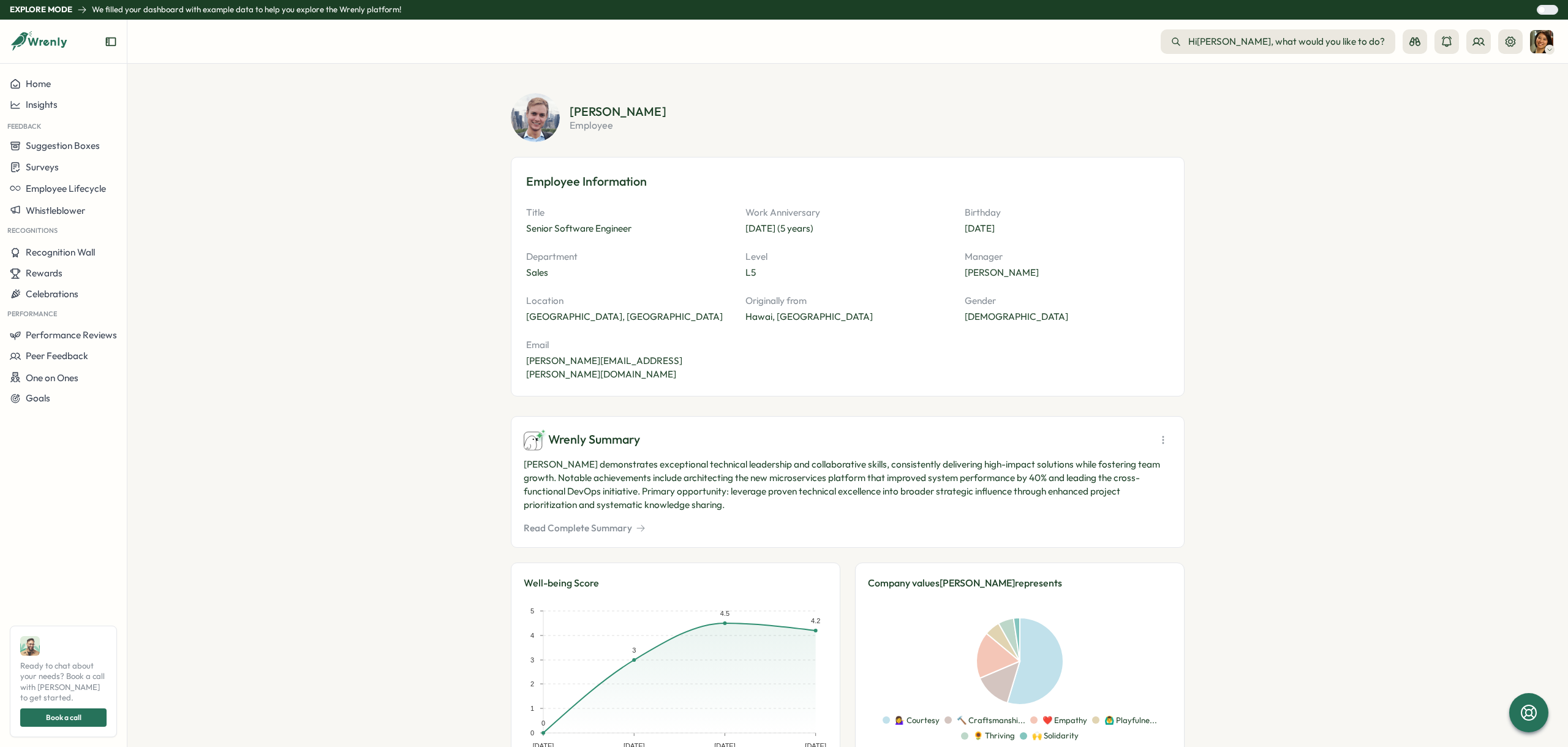
click at [69, 98] on button "Insights" at bounding box center [63, 104] width 127 height 21
click at [184, 149] on div "Performance Review" at bounding box center [173, 151] width 87 height 14
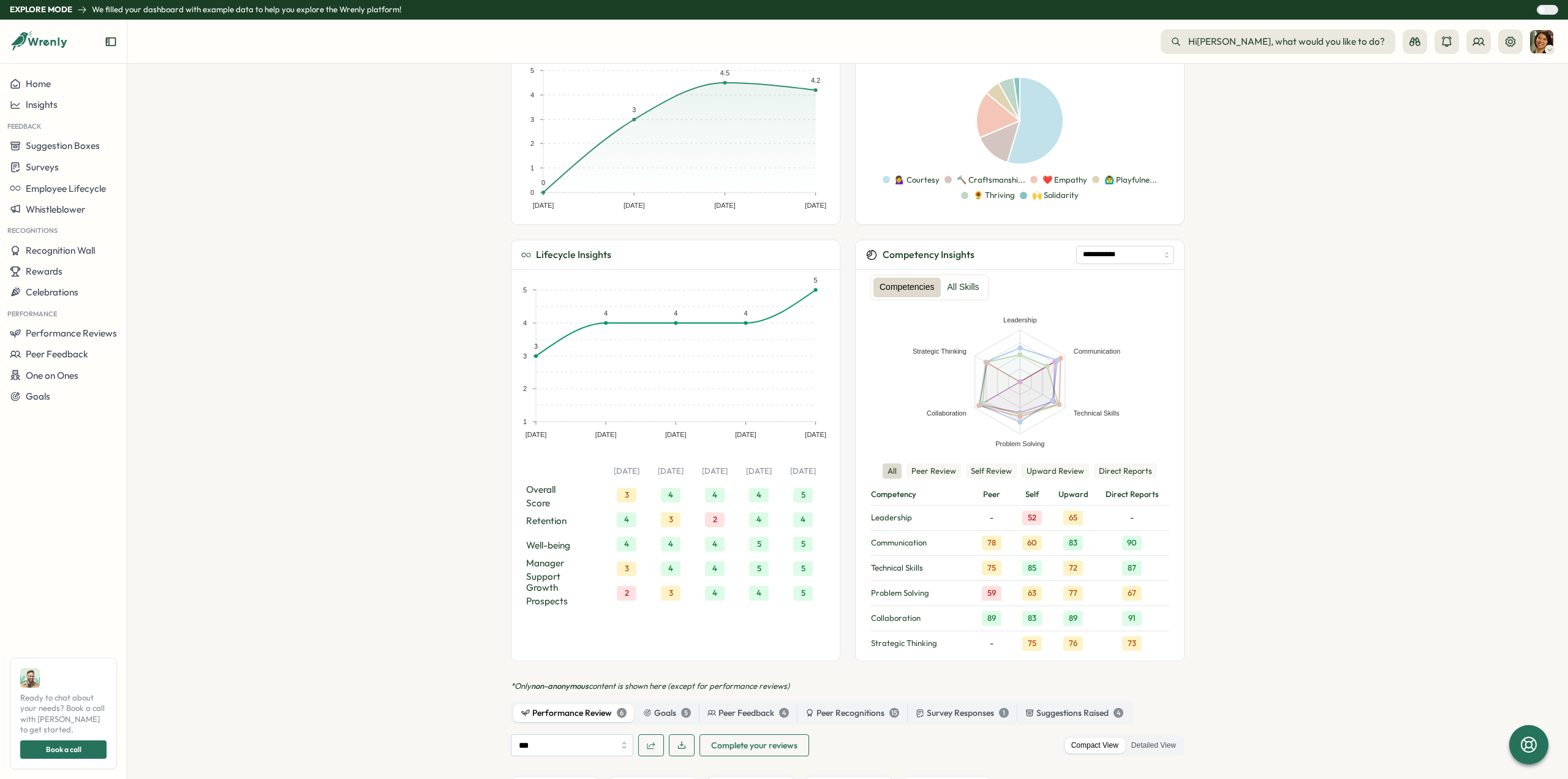
scroll to position [551, 0]
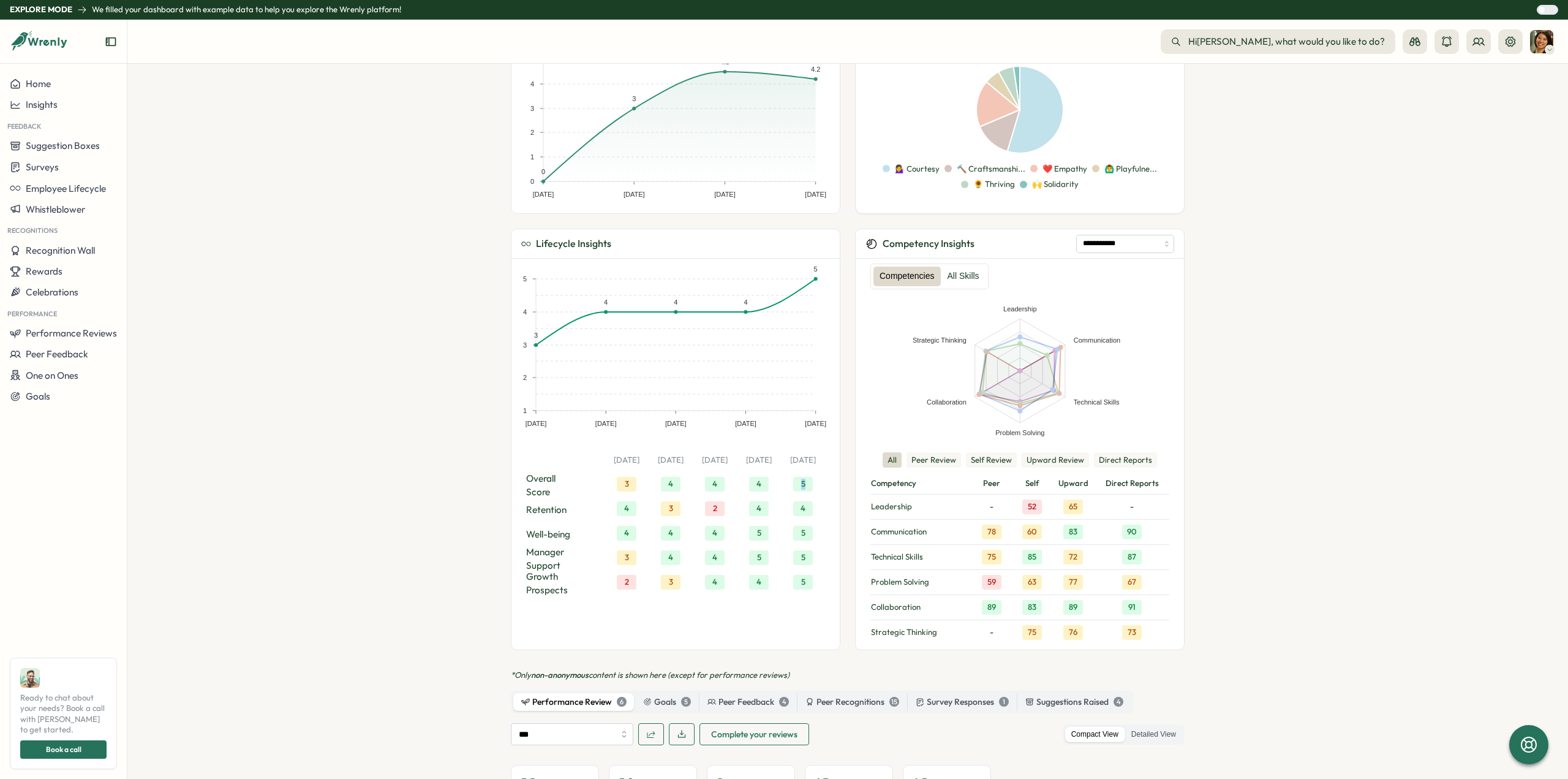
click at [803, 476] on div "5" at bounding box center [803, 484] width 19 height 15
click at [812, 500] on div "4" at bounding box center [803, 508] width 44 height 17
drag, startPoint x: 801, startPoint y: 496, endPoint x: 801, endPoint y: 488, distance: 8.0
